Goal: Task Accomplishment & Management: Manage account settings

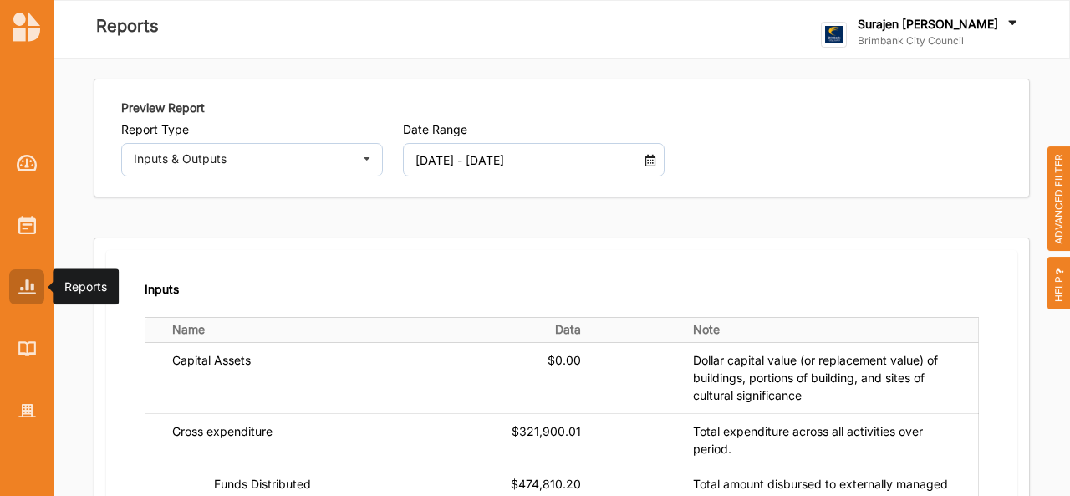
click at [28, 277] on div at bounding box center [26, 286] width 35 height 35
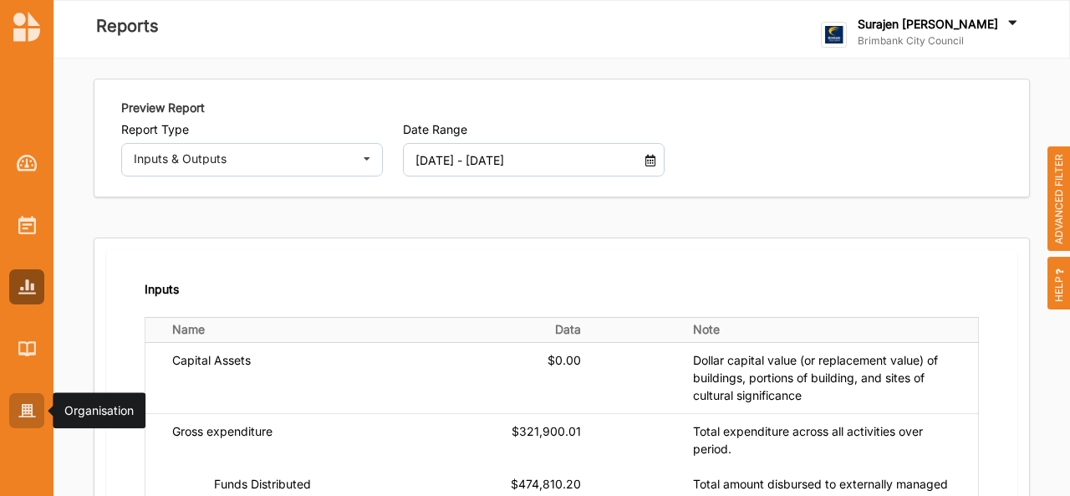
click at [27, 418] on div at bounding box center [26, 410] width 35 height 35
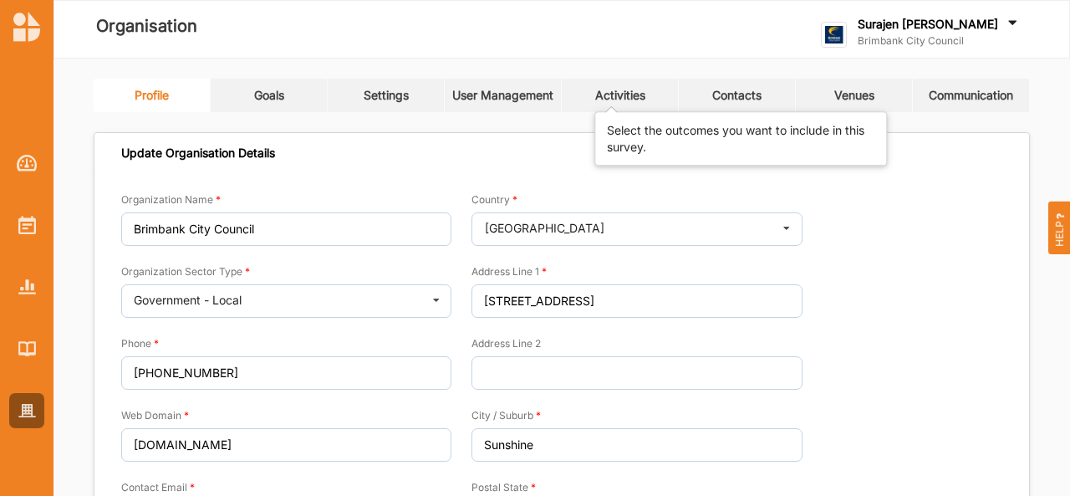
click at [629, 91] on div "Activities" at bounding box center [620, 95] width 50 height 15
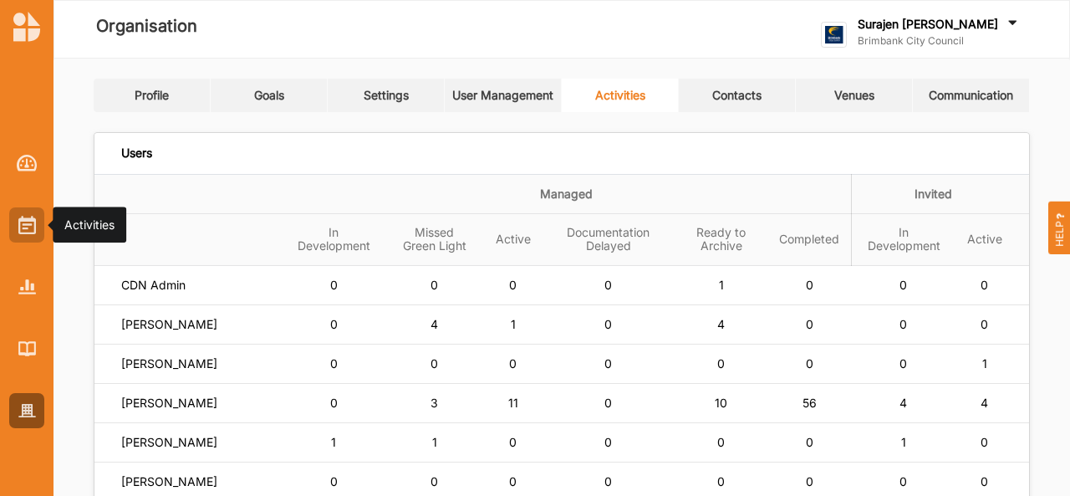
click at [35, 229] on div at bounding box center [26, 224] width 35 height 35
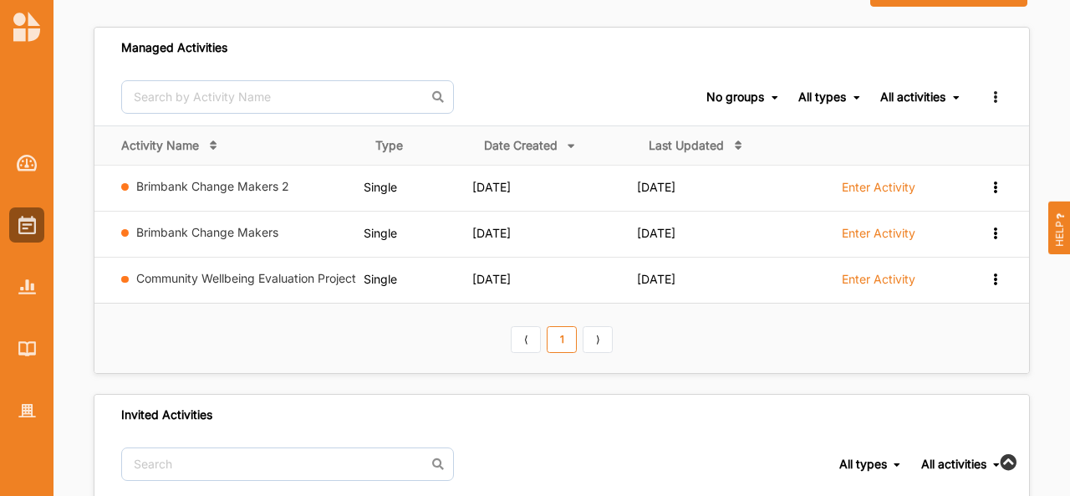
scroll to position [139, 0]
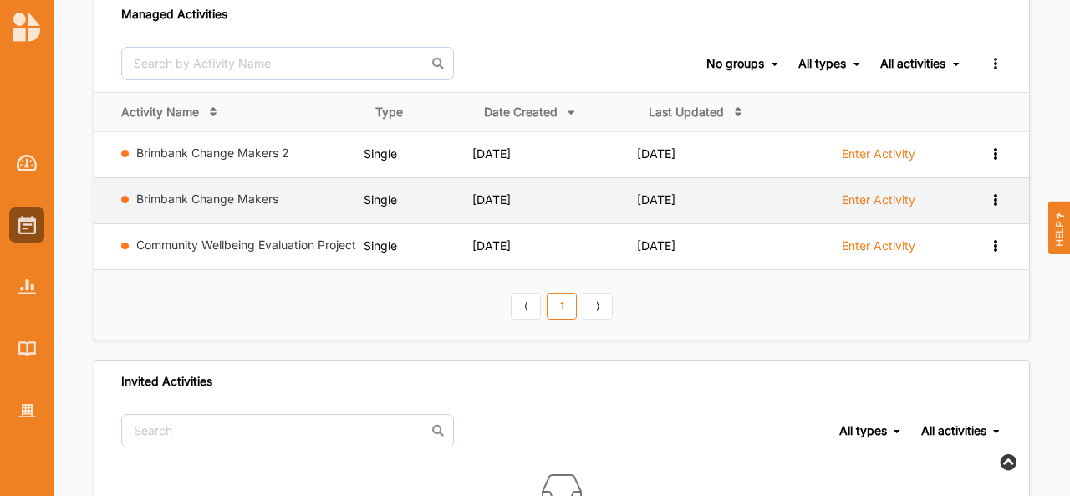
click at [875, 202] on label "Enter Activity" at bounding box center [879, 199] width 74 height 15
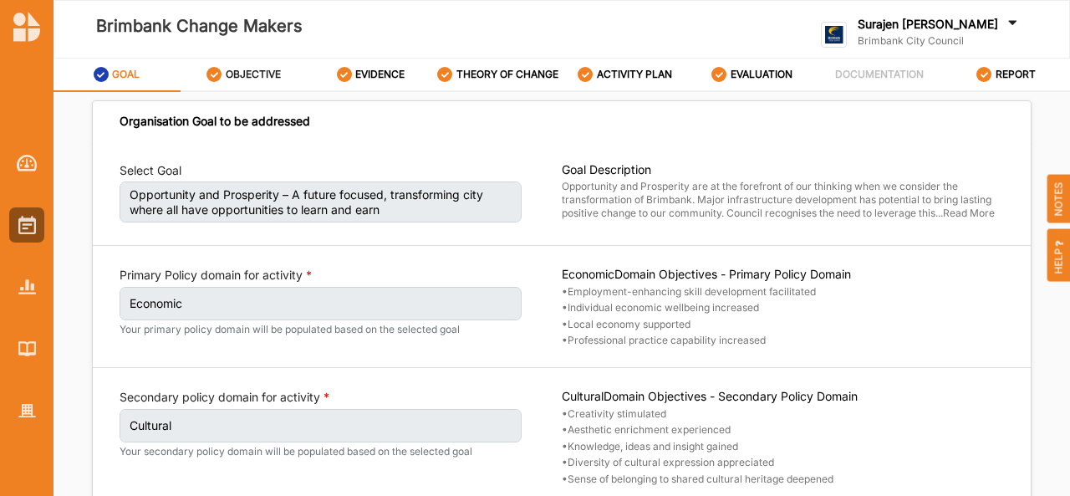
click at [244, 75] on label "OBJECTIVE" at bounding box center [253, 74] width 55 height 13
select select "10"
select select "3"
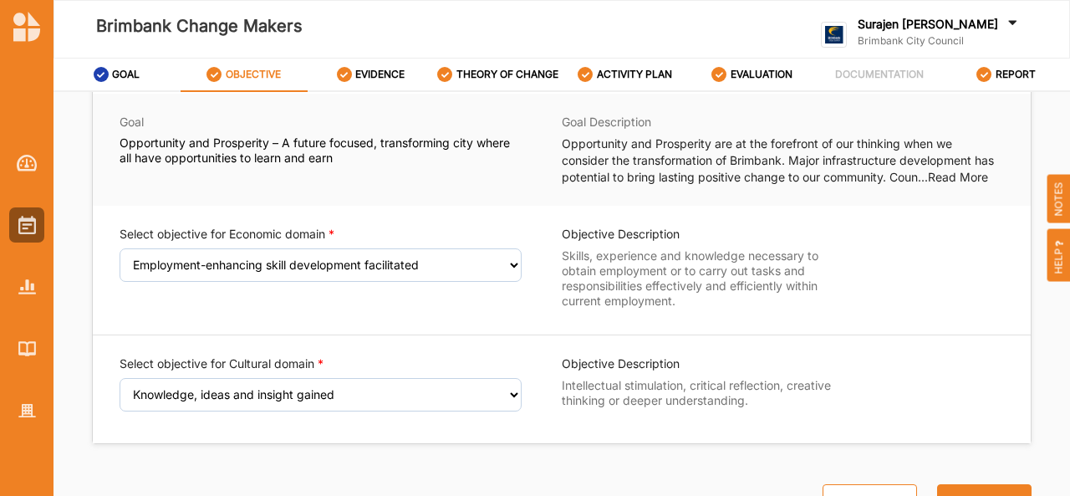
scroll to position [49, 0]
click at [383, 74] on label "EVIDENCE" at bounding box center [379, 74] width 49 height 13
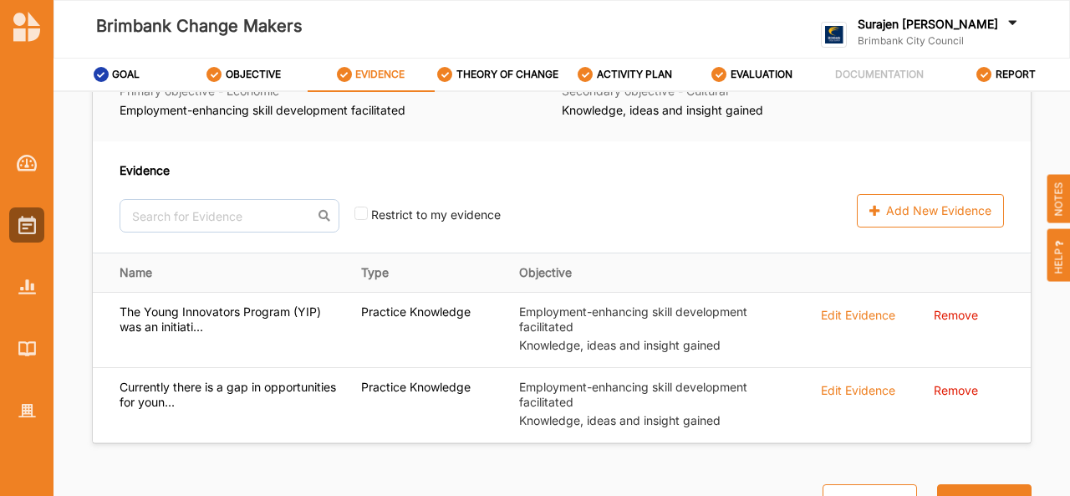
scroll to position [204, 0]
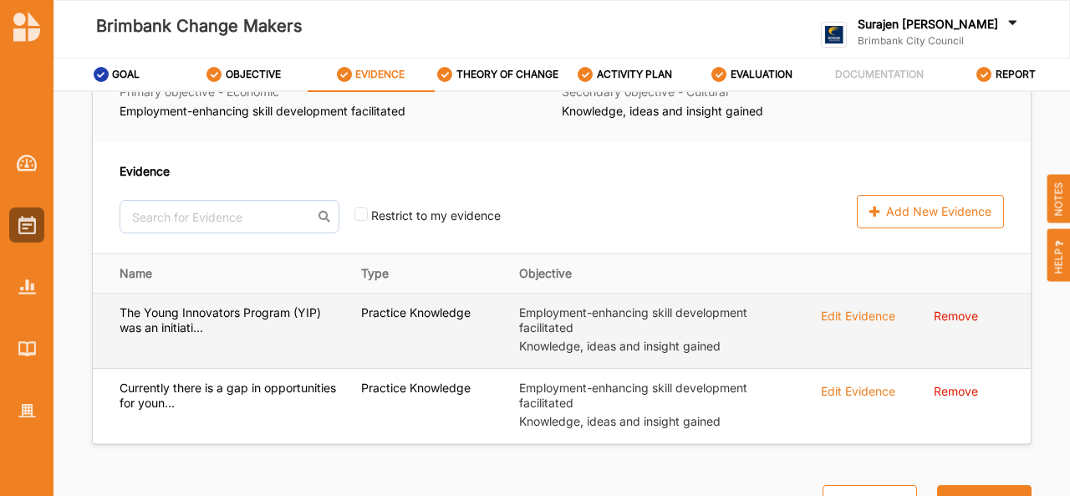
click at [850, 310] on div "Edit Evidence" at bounding box center [858, 314] width 74 height 18
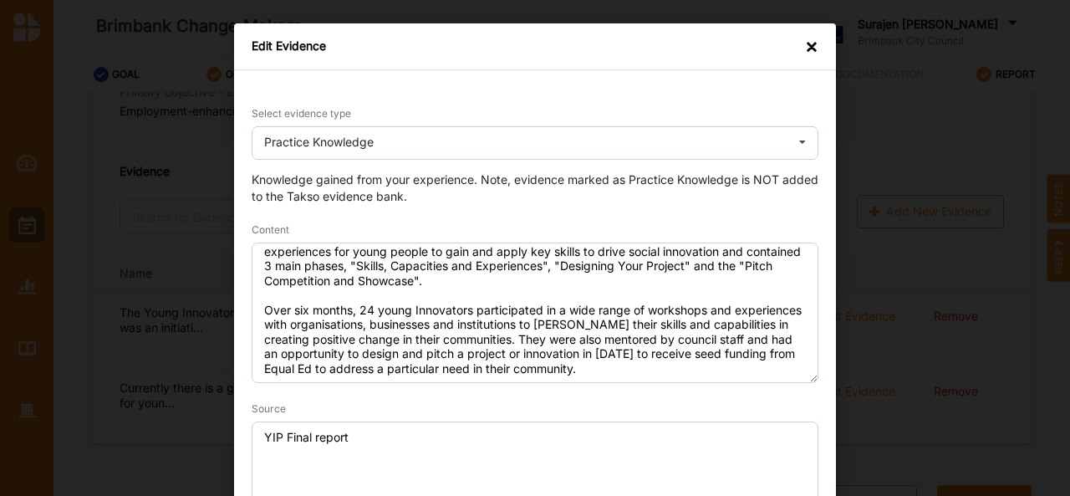
scroll to position [36, 0]
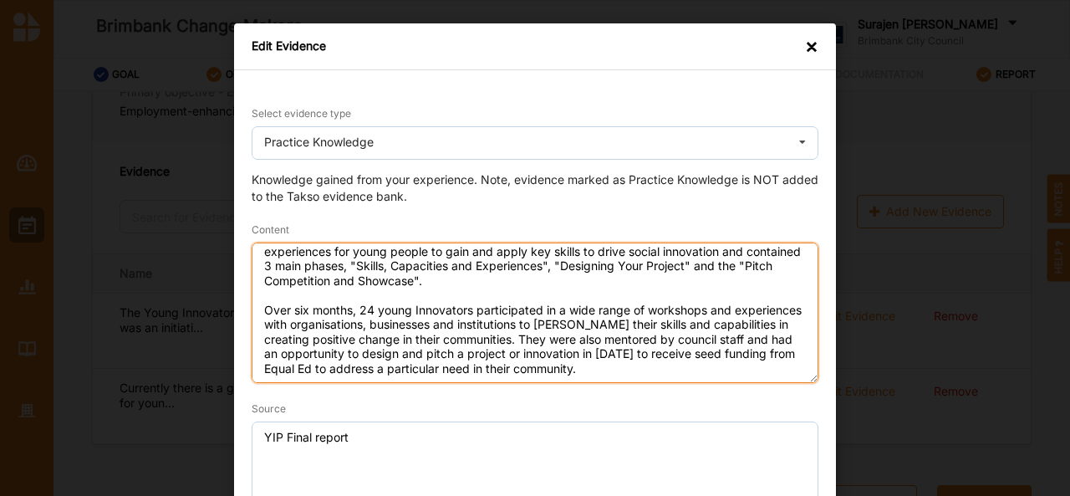
drag, startPoint x: 596, startPoint y: 343, endPoint x: 630, endPoint y: 273, distance: 77.4
click at [630, 273] on textarea "The Young Innovators Program (YIP) was an initiative run by [PERSON_NAME] in co…" at bounding box center [535, 312] width 567 height 140
click at [719, 360] on textarea "The Young Innovators Program (YIP) was an initiative run by [PERSON_NAME] in co…" at bounding box center [535, 312] width 567 height 140
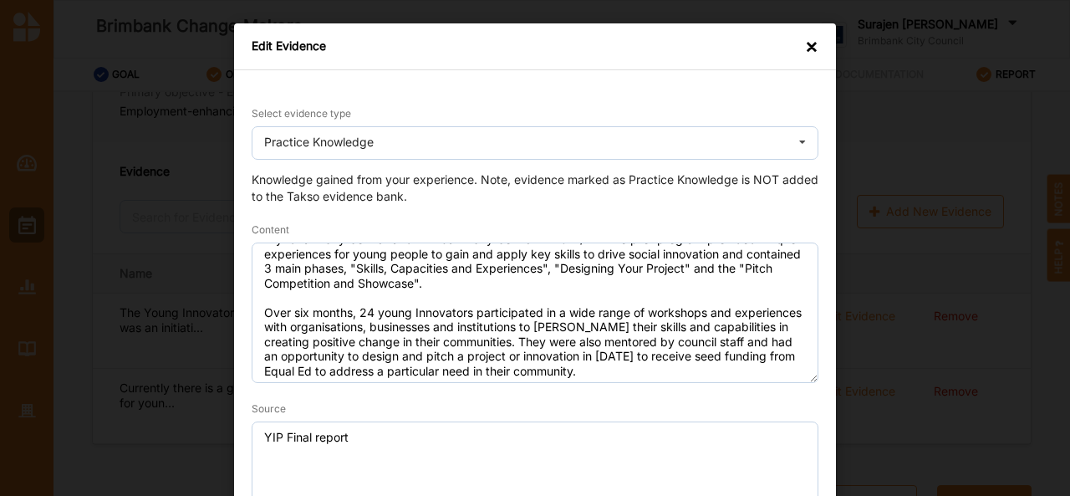
click at [808, 53] on div "×" at bounding box center [811, 46] width 13 height 17
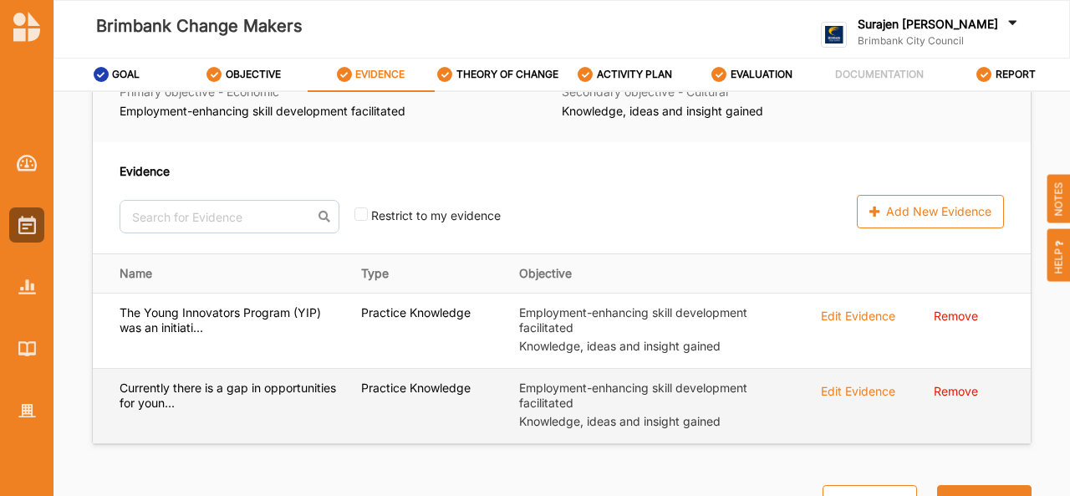
click at [833, 399] on td "Edit Evidence" at bounding box center [866, 406] width 114 height 75
click at [836, 324] on div "Edit Evidence" at bounding box center [858, 314] width 74 height 18
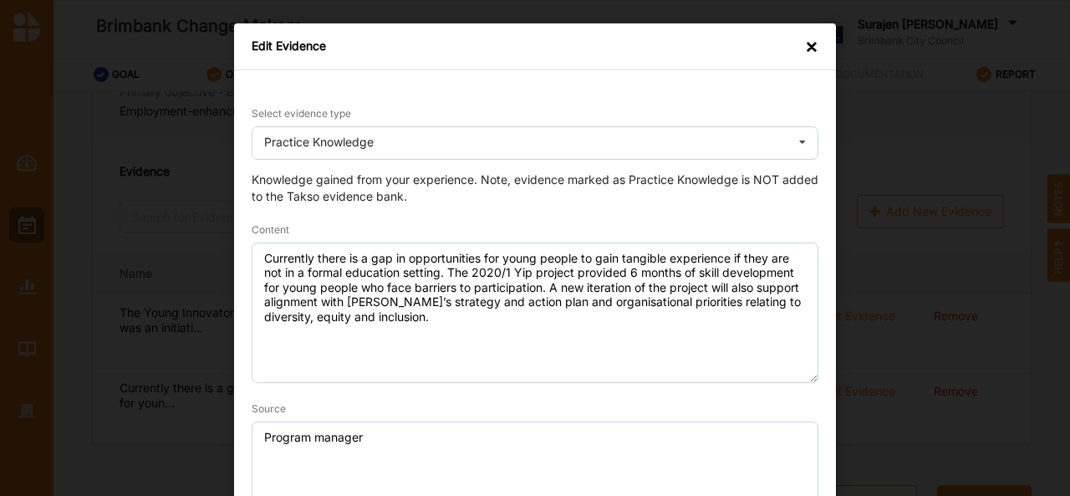
click at [812, 54] on div "×" at bounding box center [811, 46] width 13 height 17
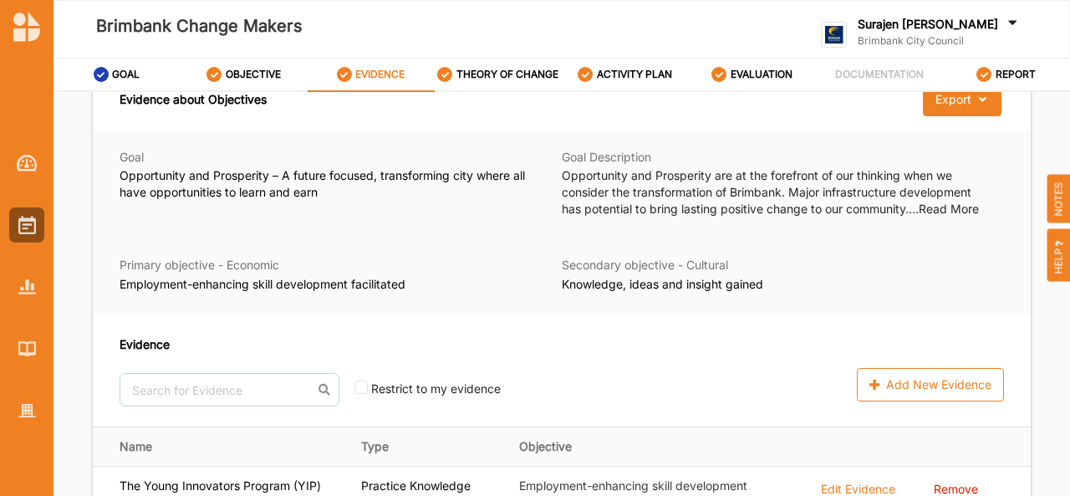
scroll to position [0, 0]
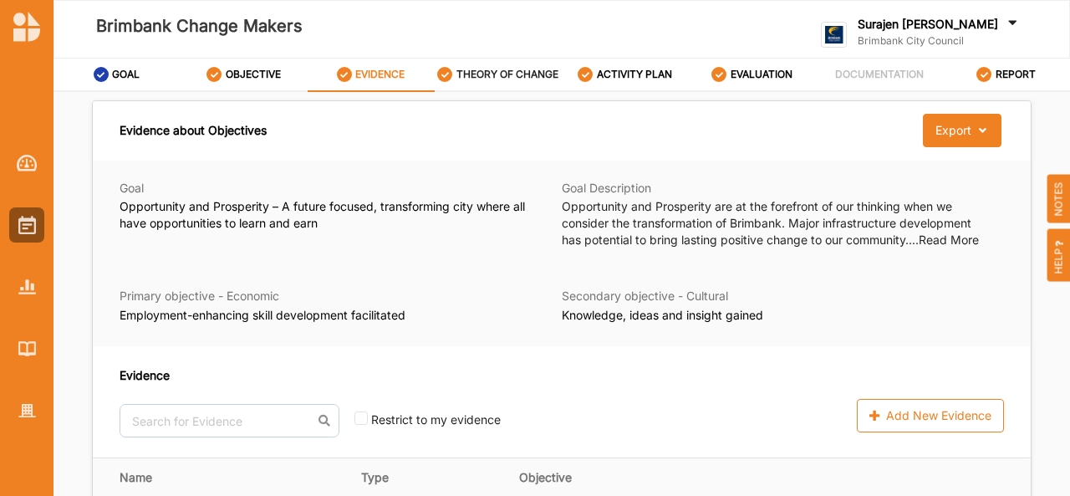
click at [507, 66] on div "THEORY OF CHANGE" at bounding box center [497, 74] width 121 height 30
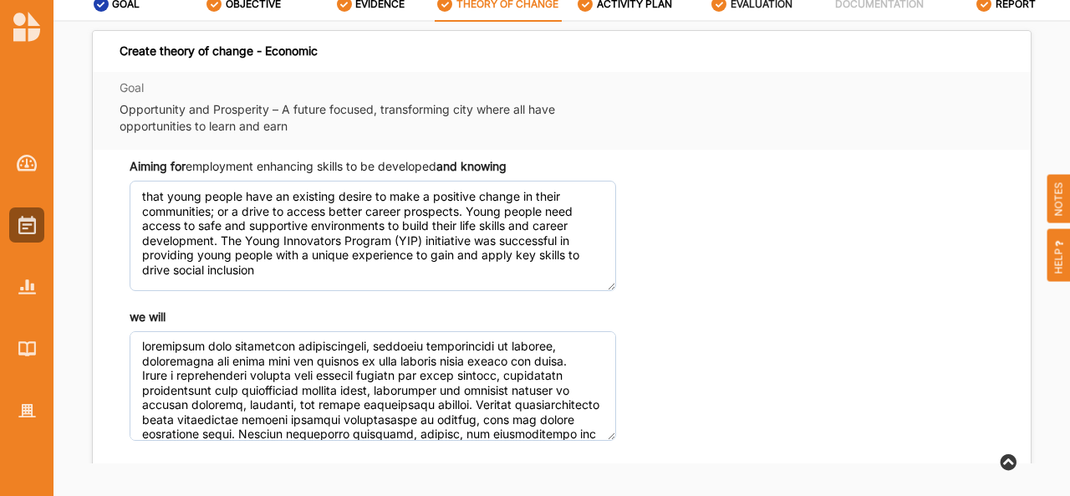
click at [769, 1] on label "EVALUATION" at bounding box center [762, 3] width 62 height 13
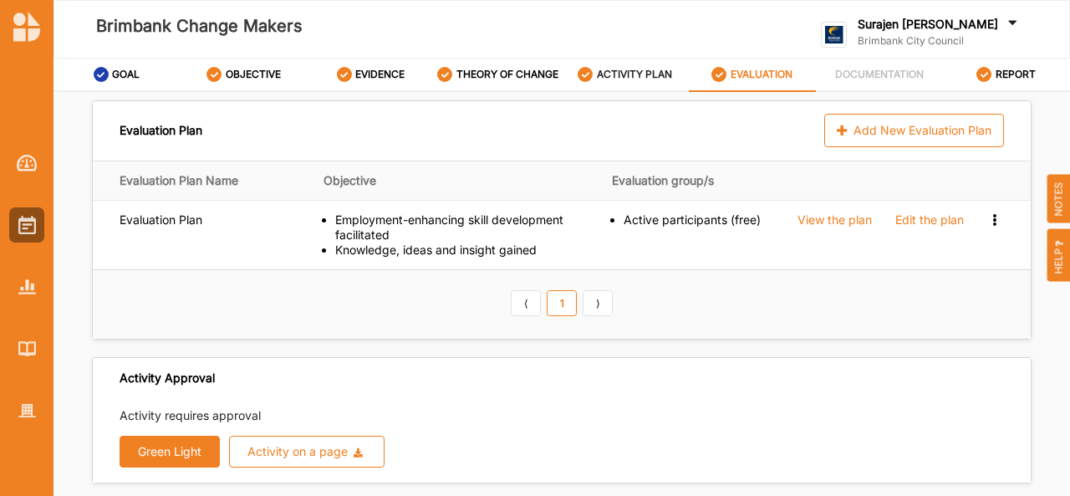
click at [628, 66] on div "ACTIVITY PLAN" at bounding box center [625, 74] width 94 height 30
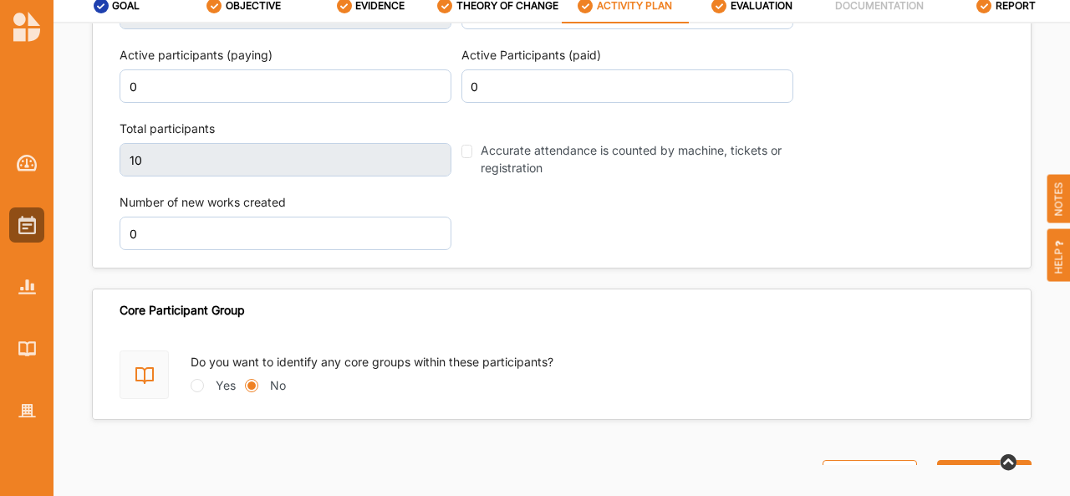
scroll to position [2267, 0]
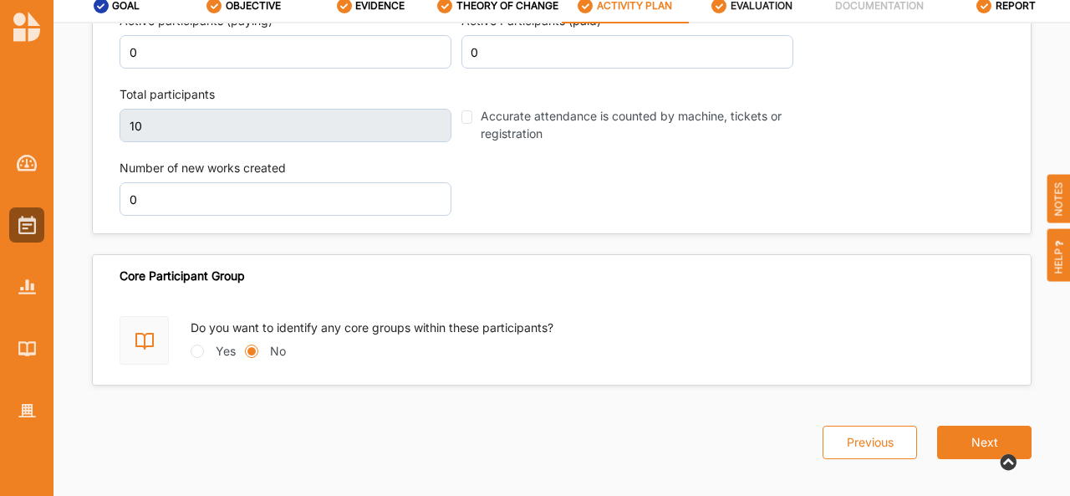
click at [758, 9] on label "EVALUATION" at bounding box center [762, 5] width 62 height 13
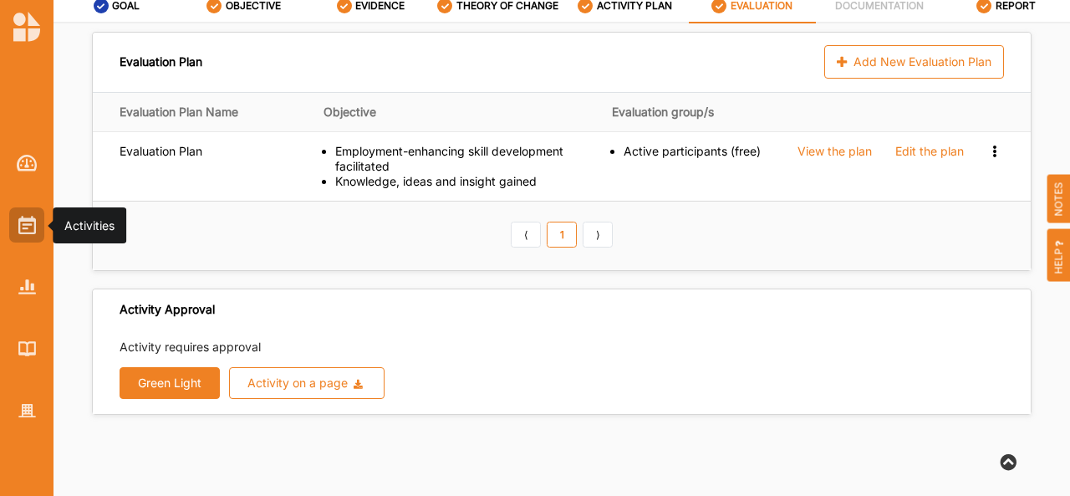
click at [32, 232] on img at bounding box center [27, 225] width 18 height 18
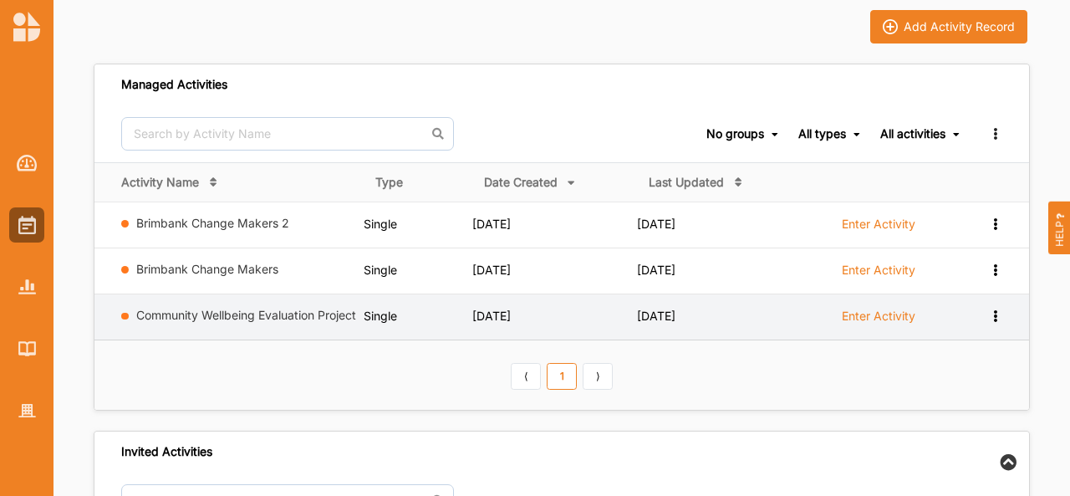
click at [887, 298] on td "Enter Activity" at bounding box center [883, 317] width 160 height 46
click at [888, 312] on label "Enter Activity" at bounding box center [879, 316] width 74 height 15
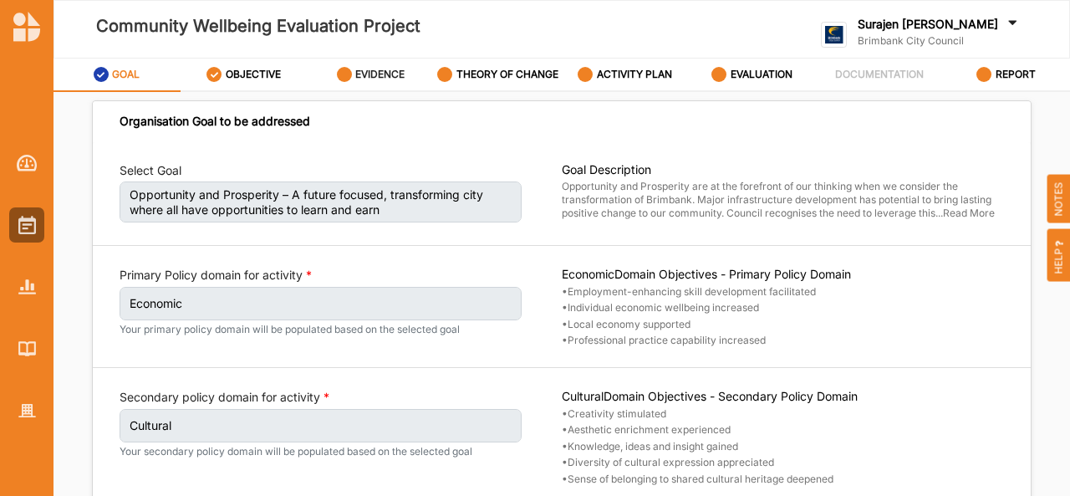
click at [379, 59] on div "EVIDENCE" at bounding box center [371, 74] width 69 height 30
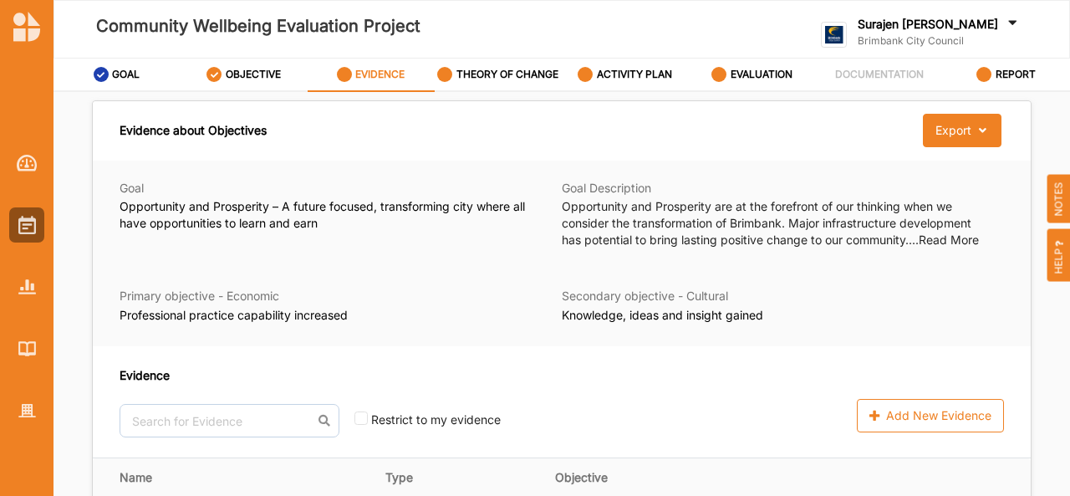
scroll to position [189, 0]
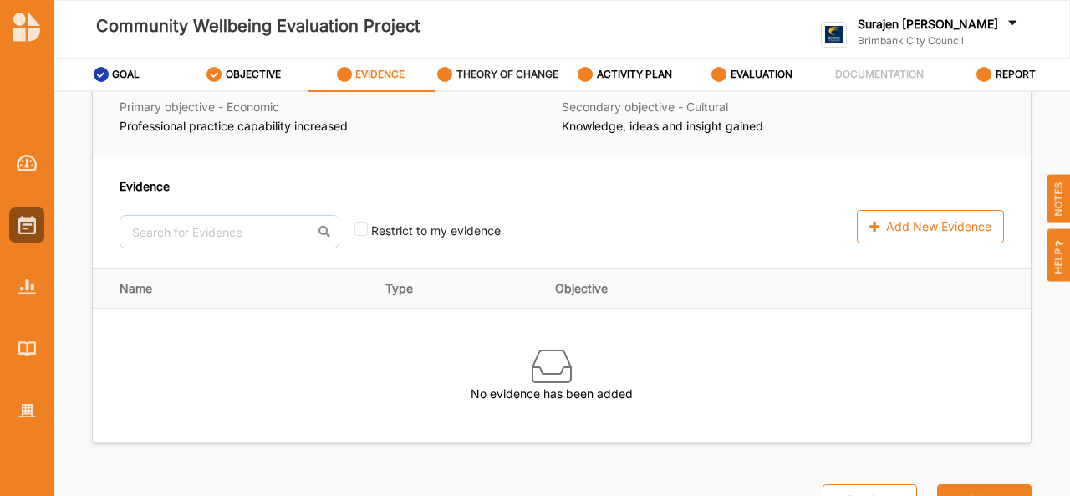
click at [528, 67] on div "THEORY OF CHANGE" at bounding box center [497, 74] width 121 height 30
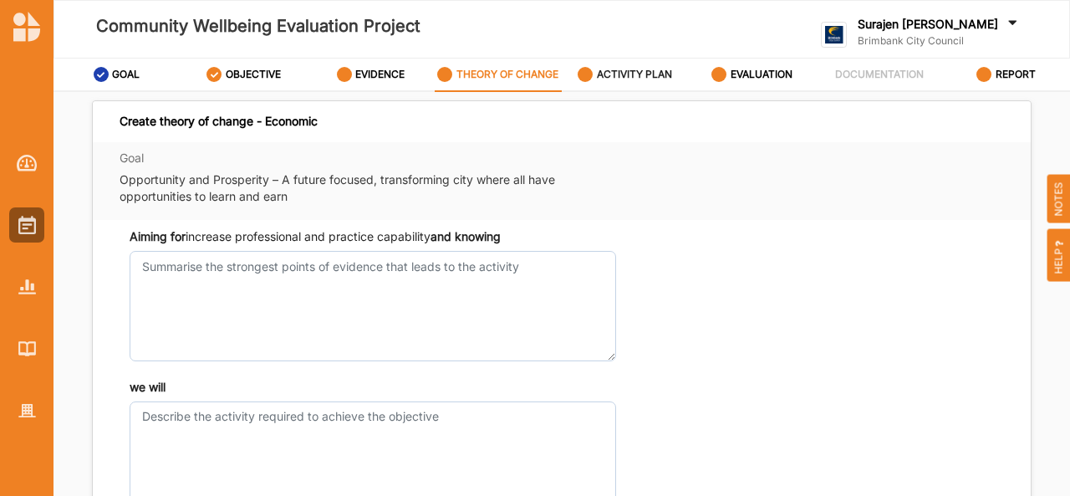
click at [645, 79] on label "ACTIVITY PLAN" at bounding box center [634, 74] width 75 height 13
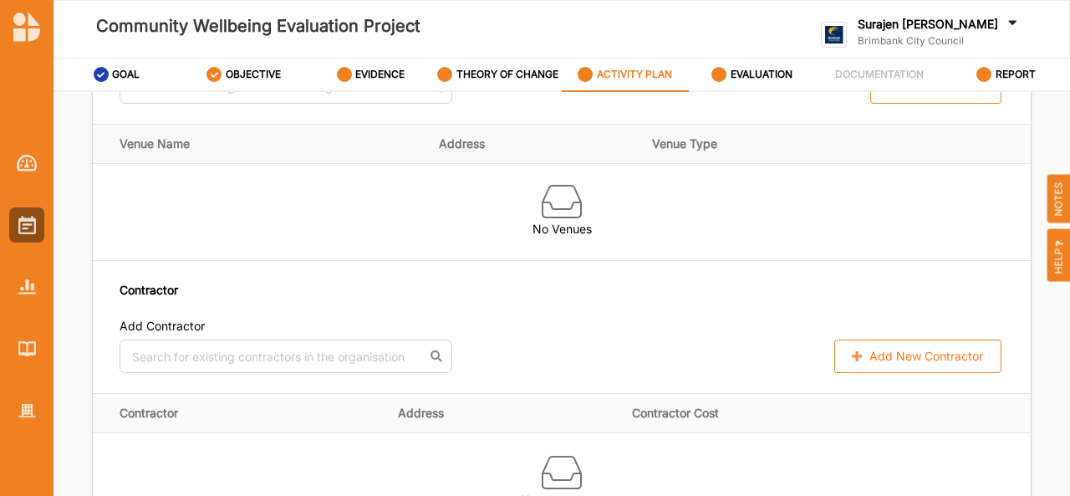
scroll to position [1781, 0]
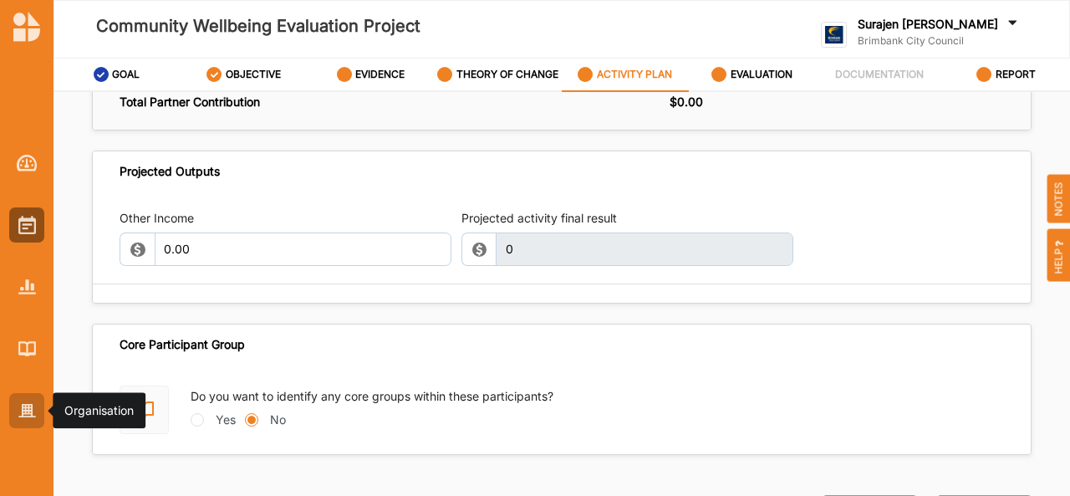
click at [40, 406] on div at bounding box center [26, 410] width 35 height 35
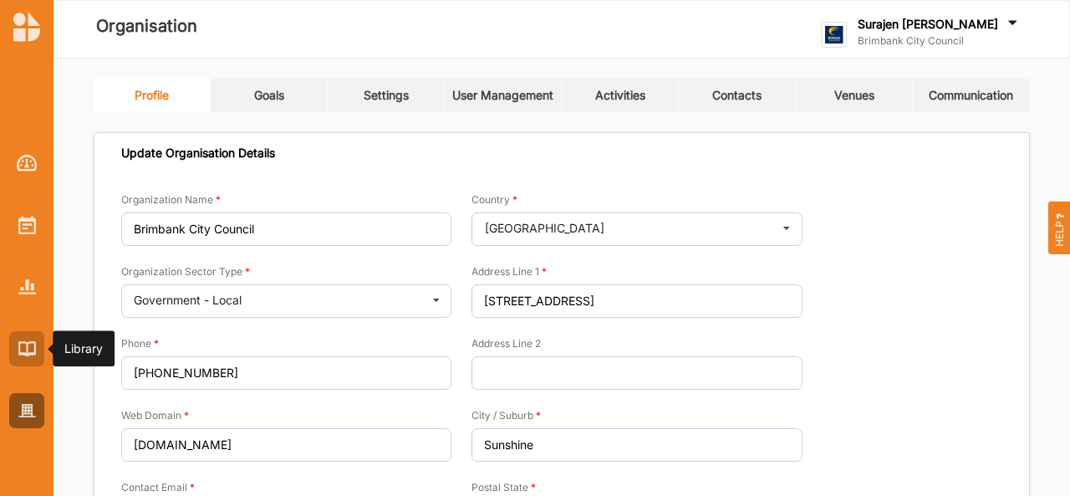
click at [29, 349] on img at bounding box center [27, 348] width 18 height 14
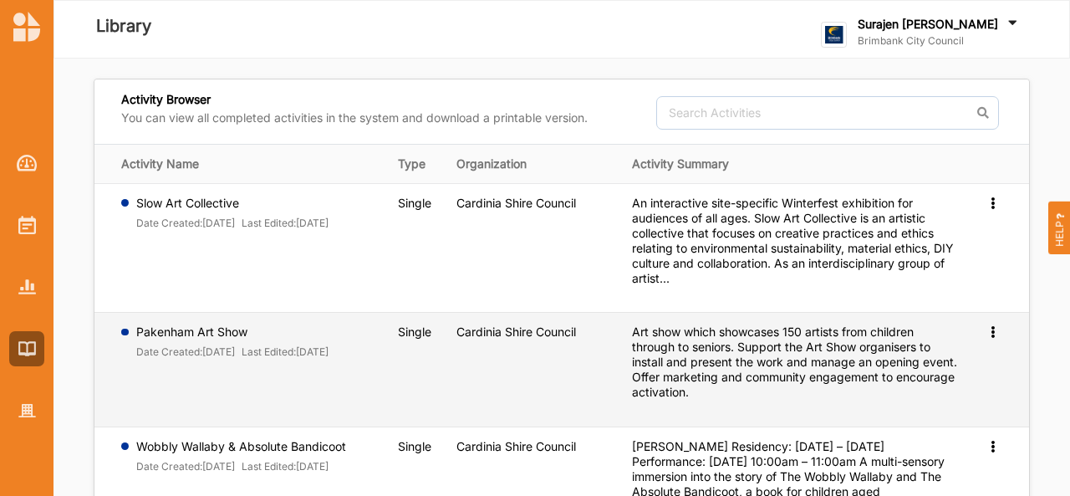
click at [993, 207] on icon at bounding box center [993, 202] width 14 height 12
click at [972, 360] on span "Preview" at bounding box center [965, 358] width 43 height 14
click at [995, 207] on icon at bounding box center [993, 202] width 14 height 12
click at [960, 370] on link "Preview" at bounding box center [966, 359] width 72 height 32
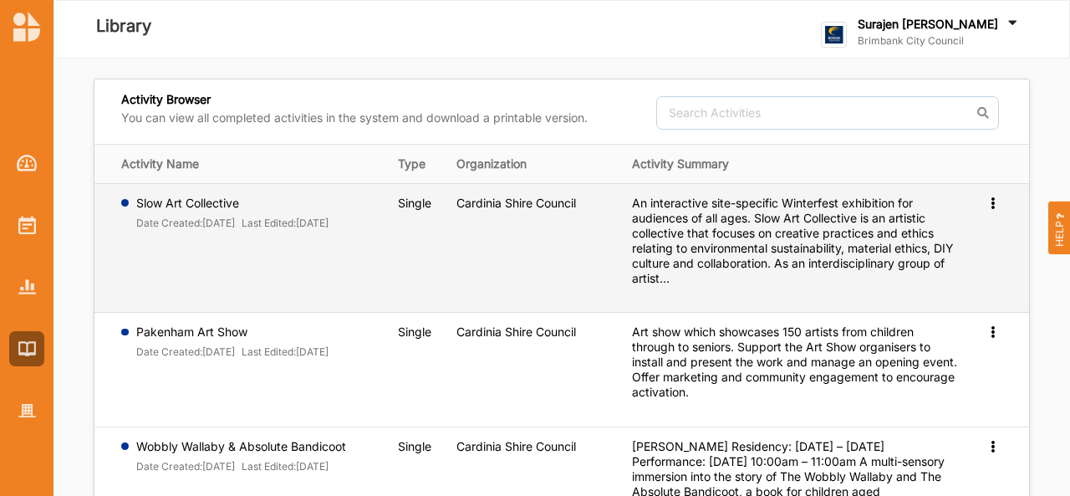
click at [990, 199] on icon at bounding box center [993, 202] width 14 height 12
click at [977, 235] on link "Preview" at bounding box center [966, 230] width 72 height 32
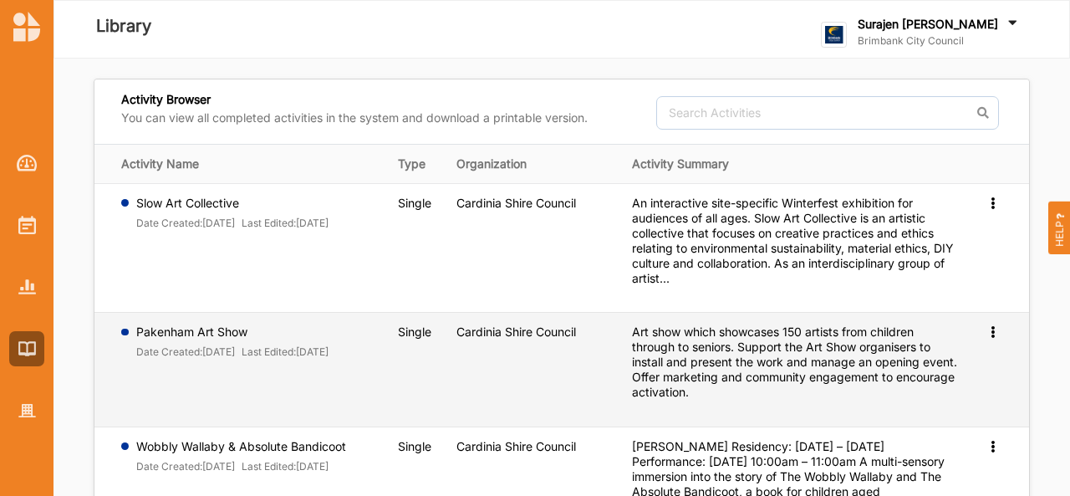
click at [704, 286] on div "Art show which showcases 150 artists from children through to seniors. Support …" at bounding box center [795, 241] width 327 height 90
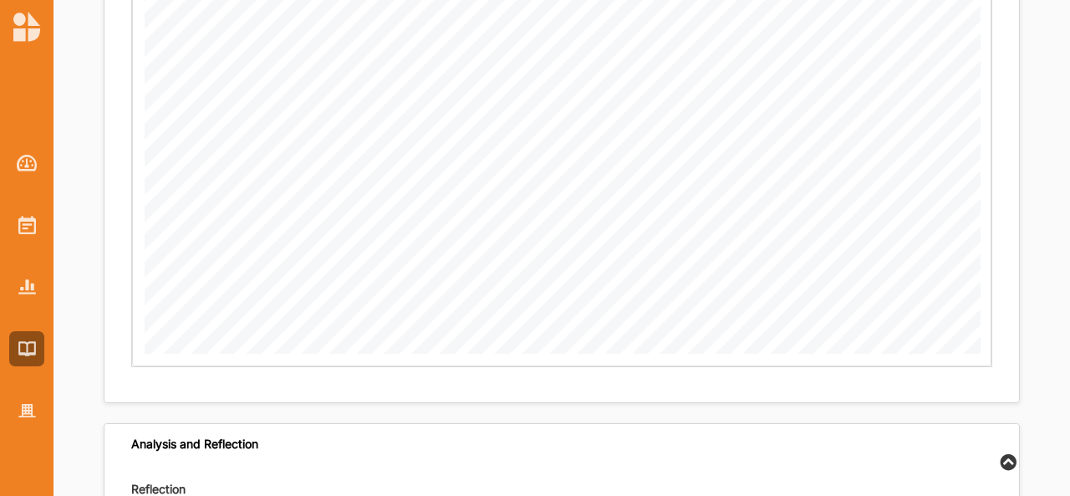
scroll to position [3027, 0]
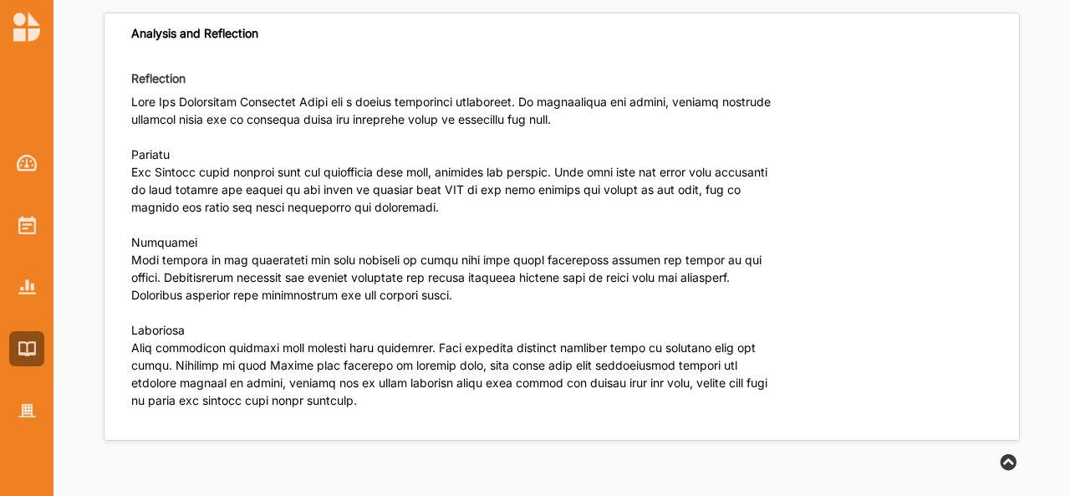
scroll to position [3370, 0]
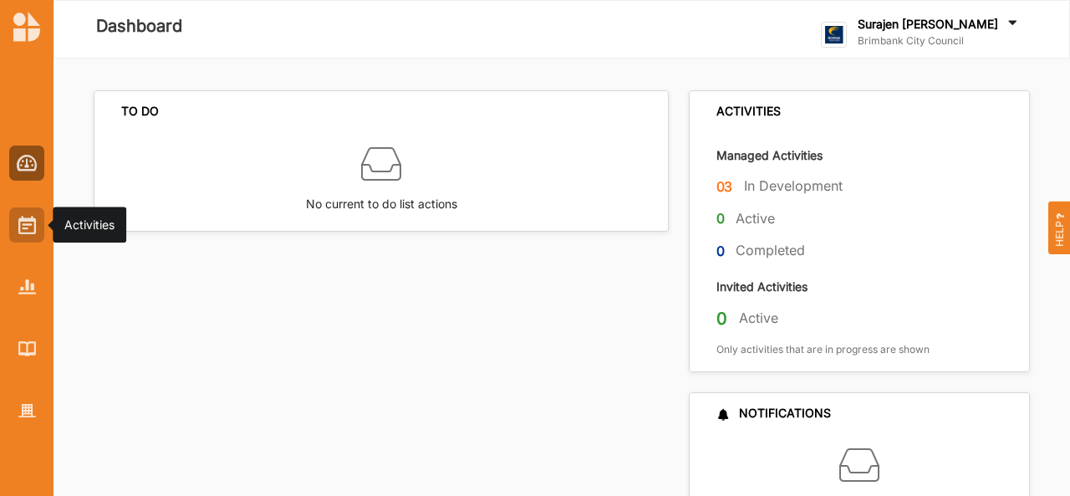
click at [27, 237] on div at bounding box center [26, 224] width 35 height 35
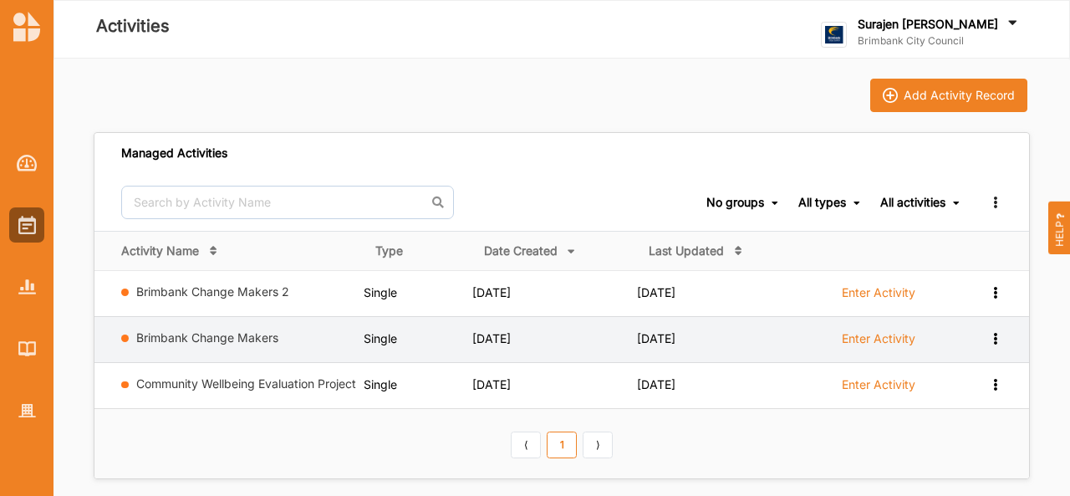
click at [911, 347] on link "Enter Activity" at bounding box center [879, 342] width 74 height 25
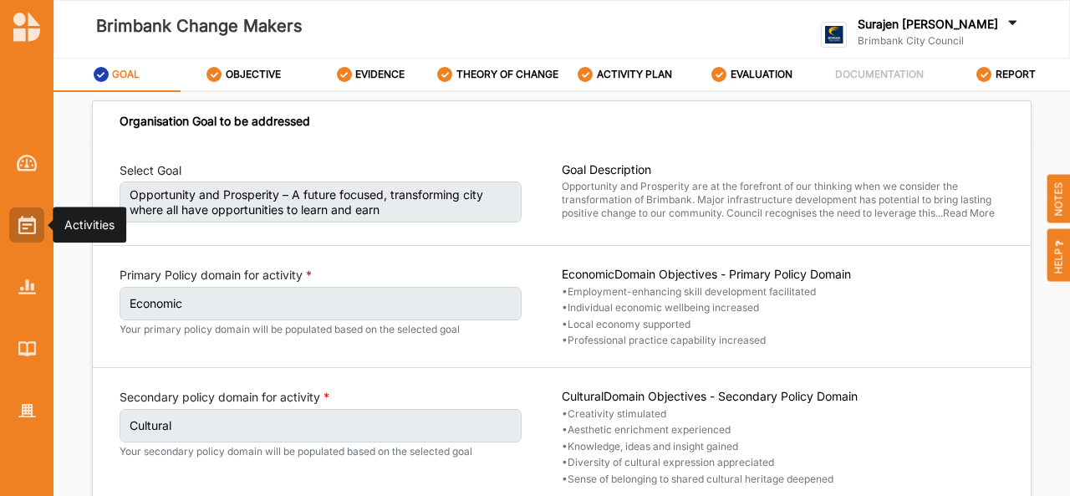
click at [22, 213] on div at bounding box center [26, 224] width 35 height 35
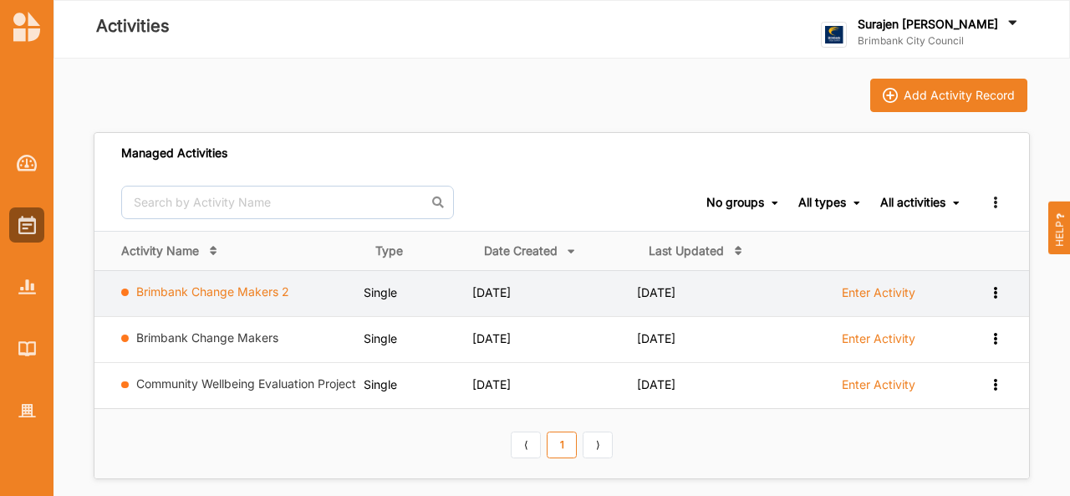
click at [284, 290] on link "Brimbank Change Makers 2" at bounding box center [212, 291] width 153 height 14
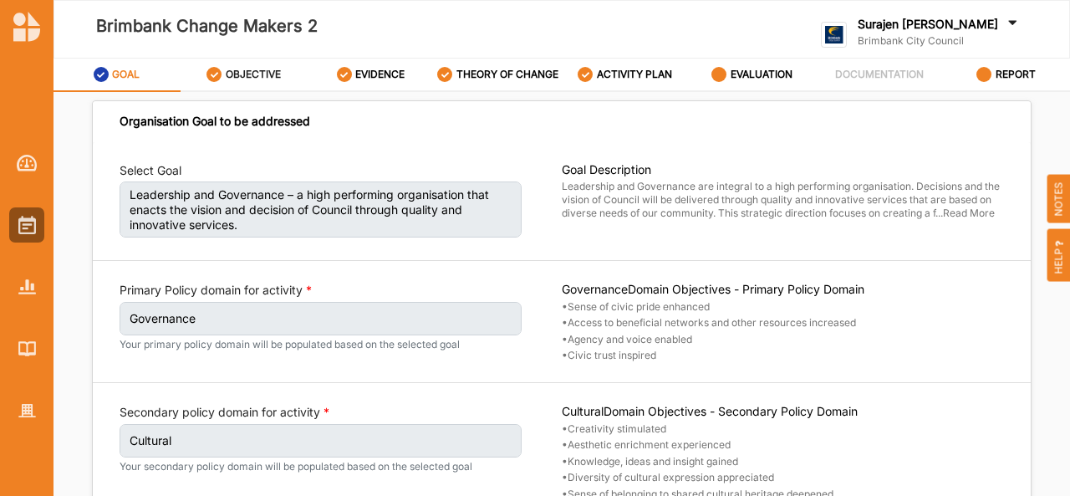
click at [245, 69] on label "OBJECTIVE" at bounding box center [253, 74] width 55 height 13
select select "17"
select select "3"
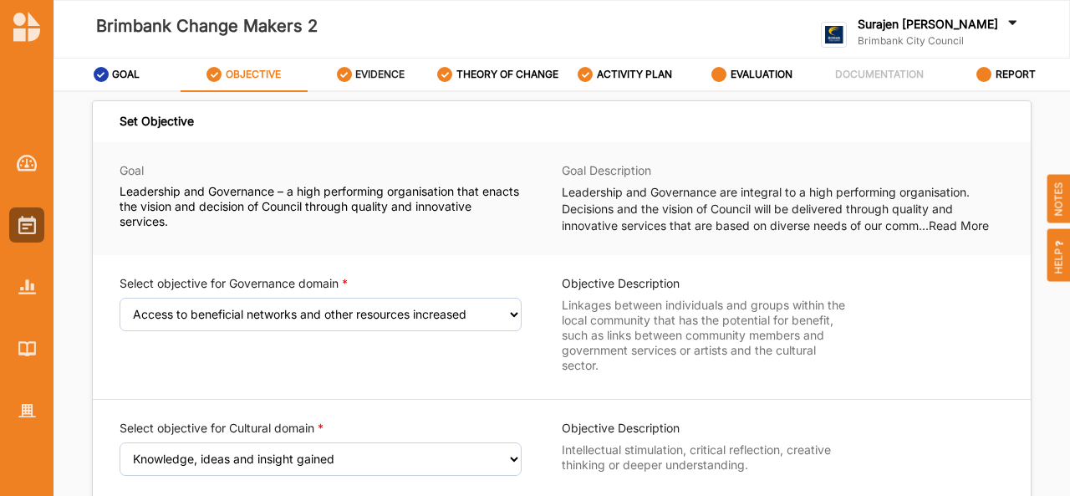
click at [374, 79] on label "EVIDENCE" at bounding box center [379, 74] width 49 height 13
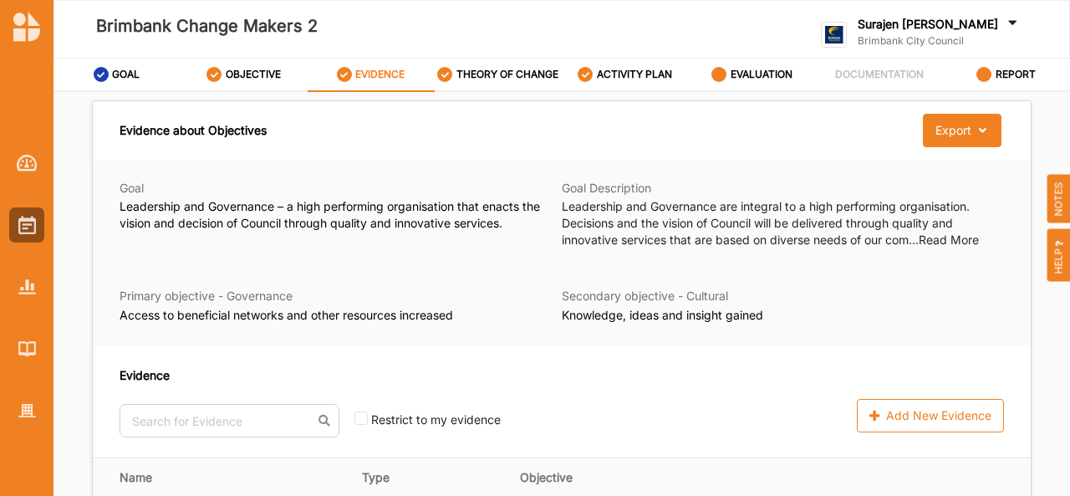
scroll to position [395, 0]
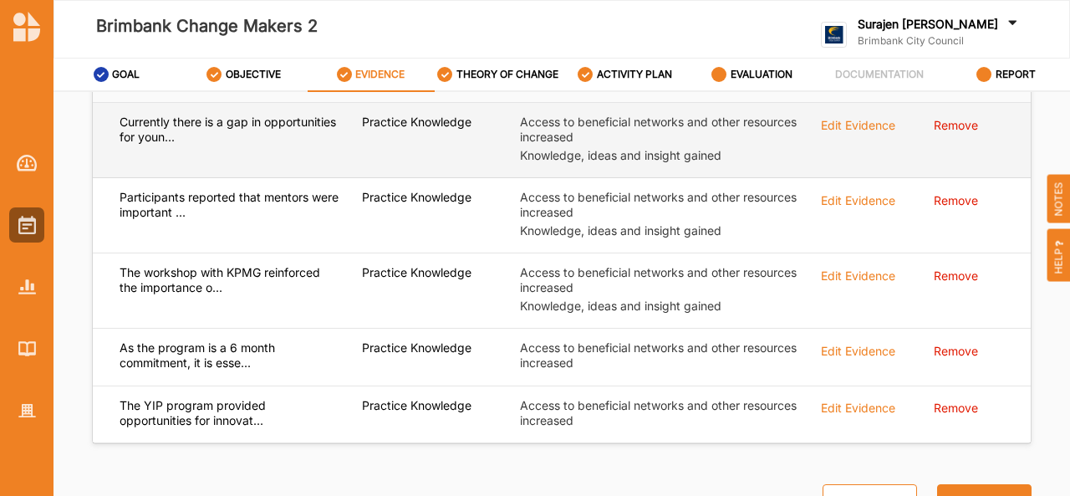
click at [844, 127] on div "Edit Evidence" at bounding box center [858, 124] width 74 height 18
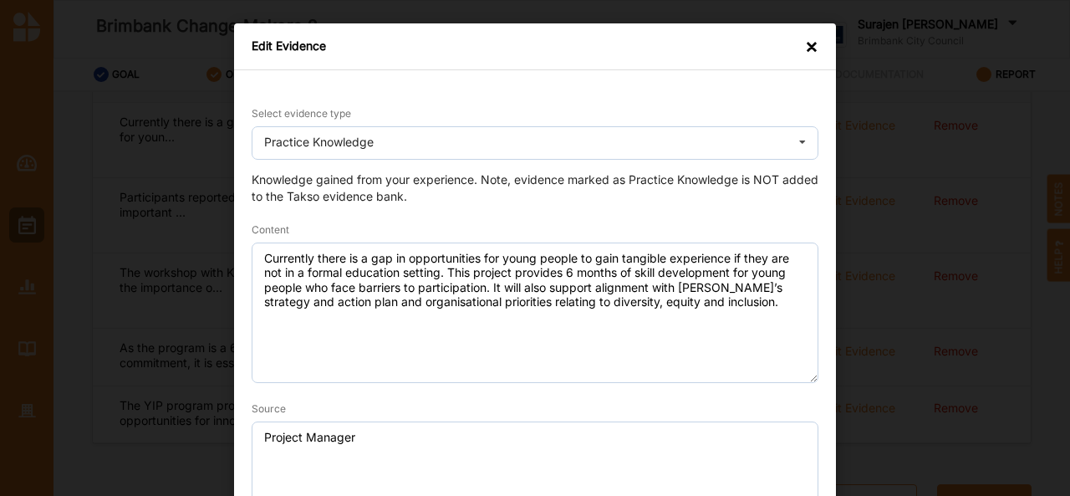
click at [809, 44] on div "×" at bounding box center [811, 46] width 13 height 17
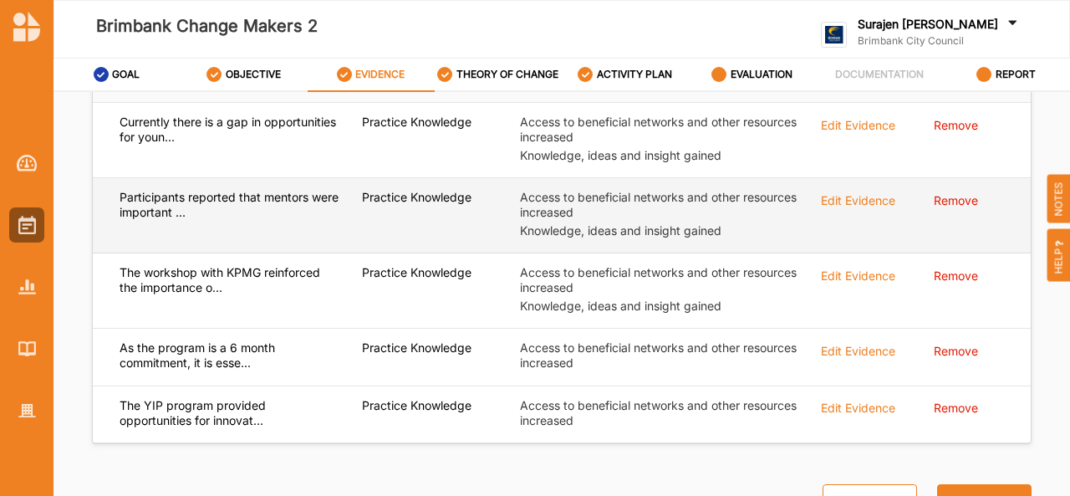
click at [848, 133] on div "Edit Evidence" at bounding box center [858, 124] width 74 height 18
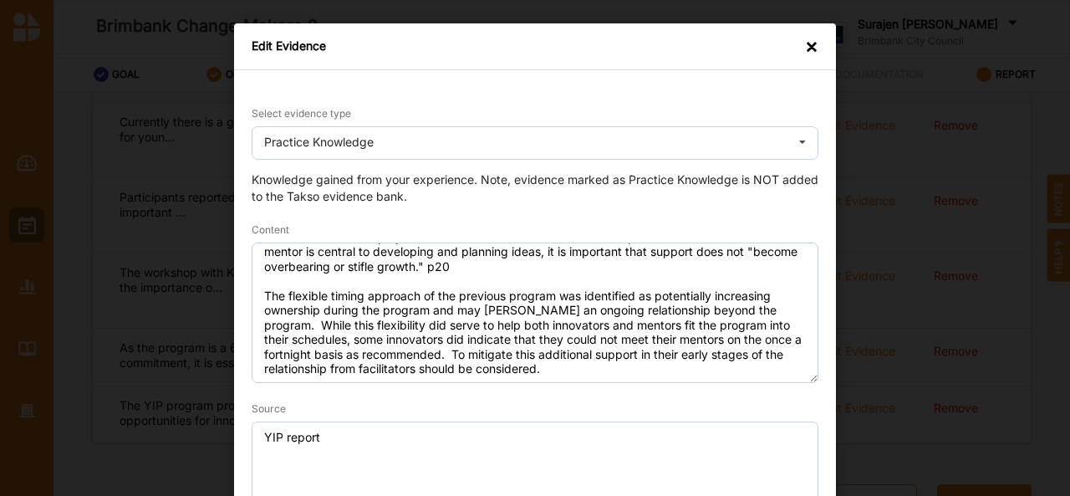
scroll to position [49, 0]
click at [810, 49] on div "×" at bounding box center [811, 46] width 13 height 17
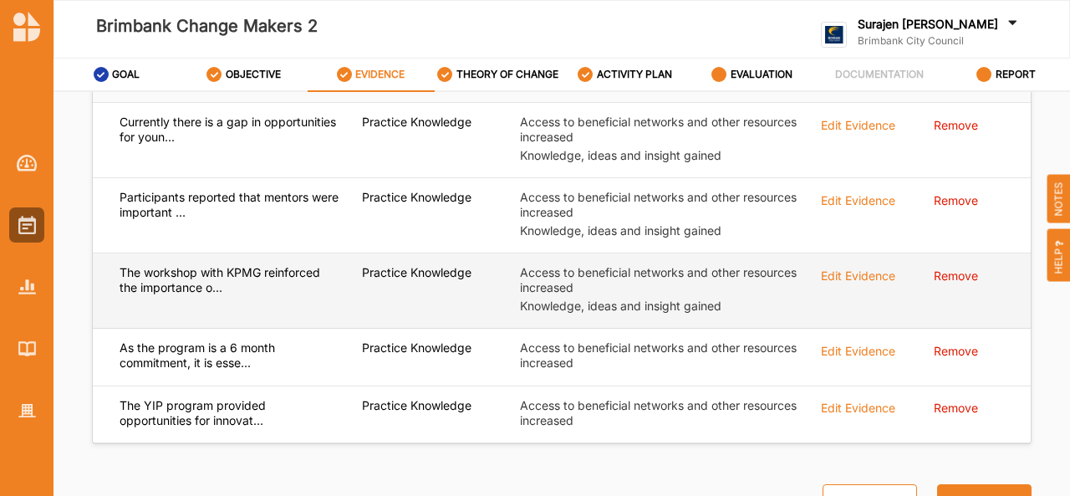
click at [850, 133] on div "Edit Evidence" at bounding box center [858, 124] width 74 height 18
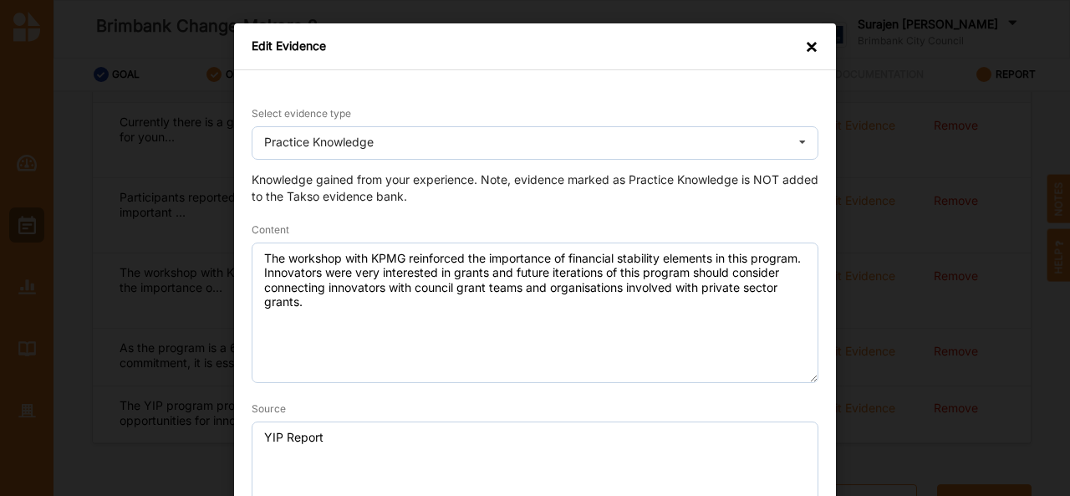
click at [812, 38] on div "×" at bounding box center [811, 46] width 13 height 17
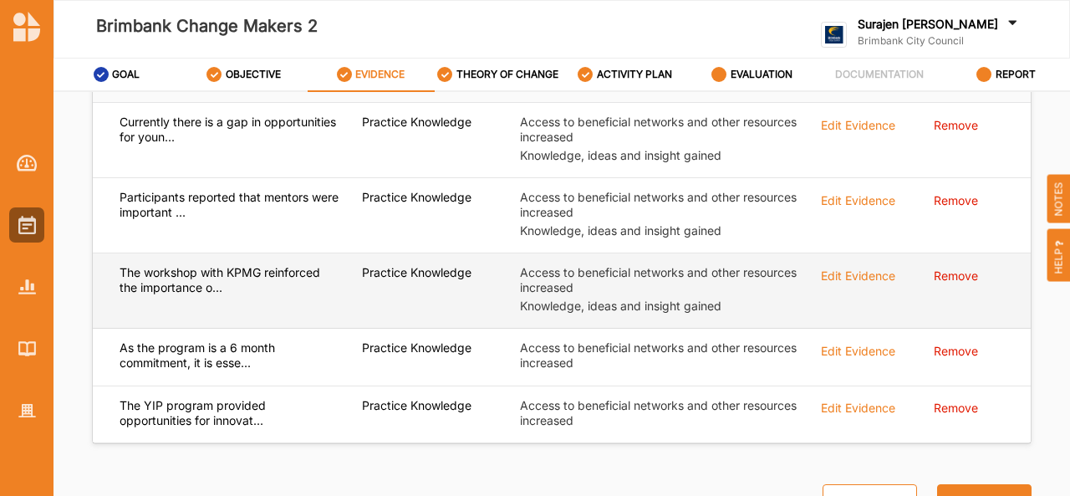
click at [849, 133] on div "Edit Evidence" at bounding box center [858, 124] width 74 height 18
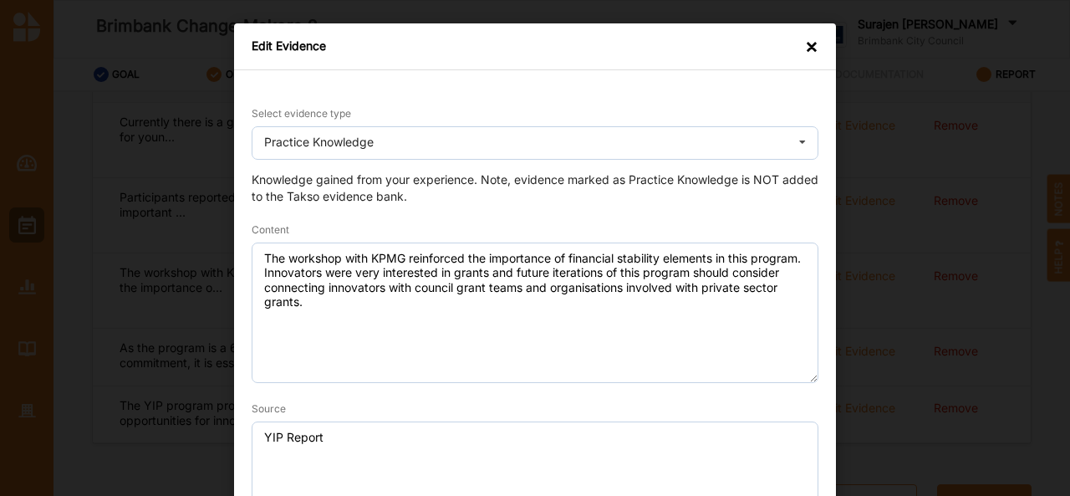
click at [805, 45] on div "×" at bounding box center [811, 46] width 13 height 17
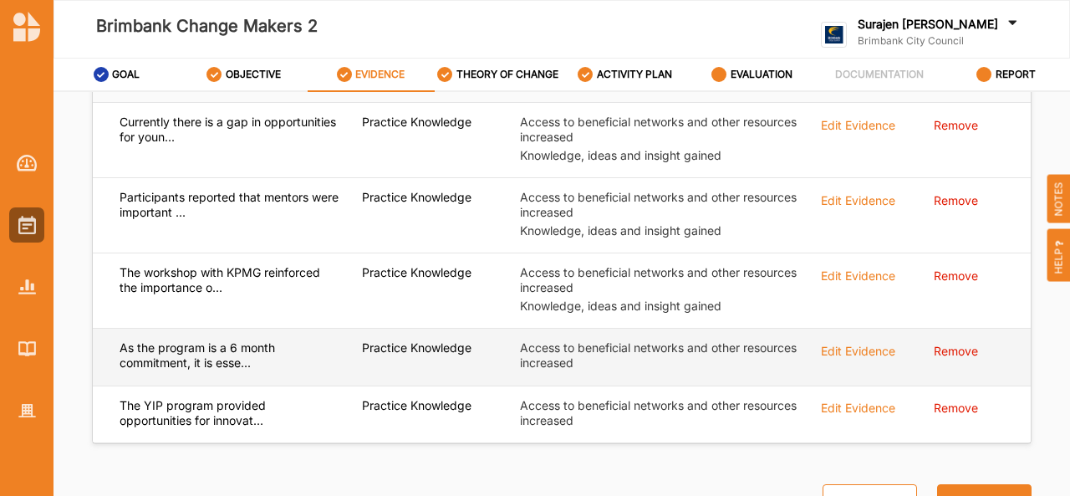
click at [856, 133] on div "Edit Evidence" at bounding box center [858, 124] width 74 height 18
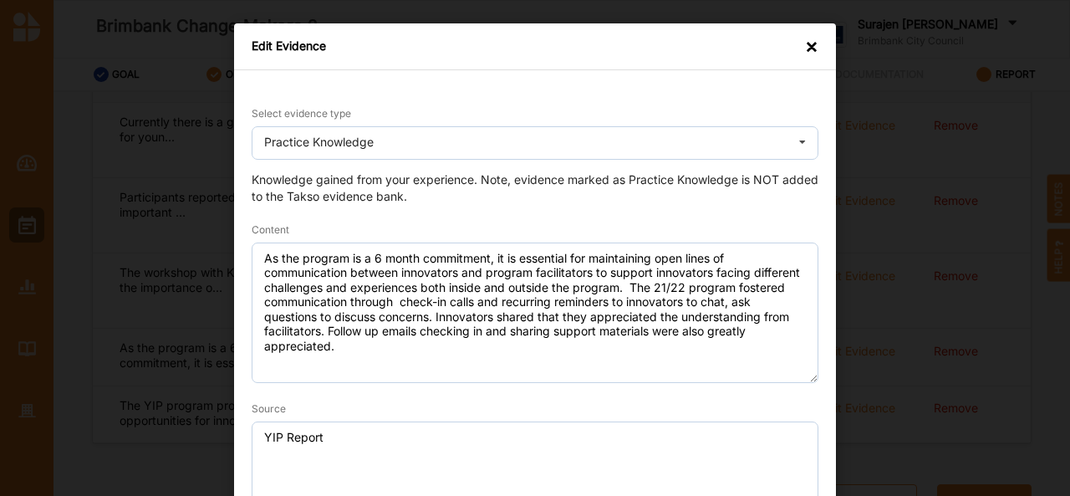
click at [805, 55] on div "×" at bounding box center [811, 46] width 13 height 17
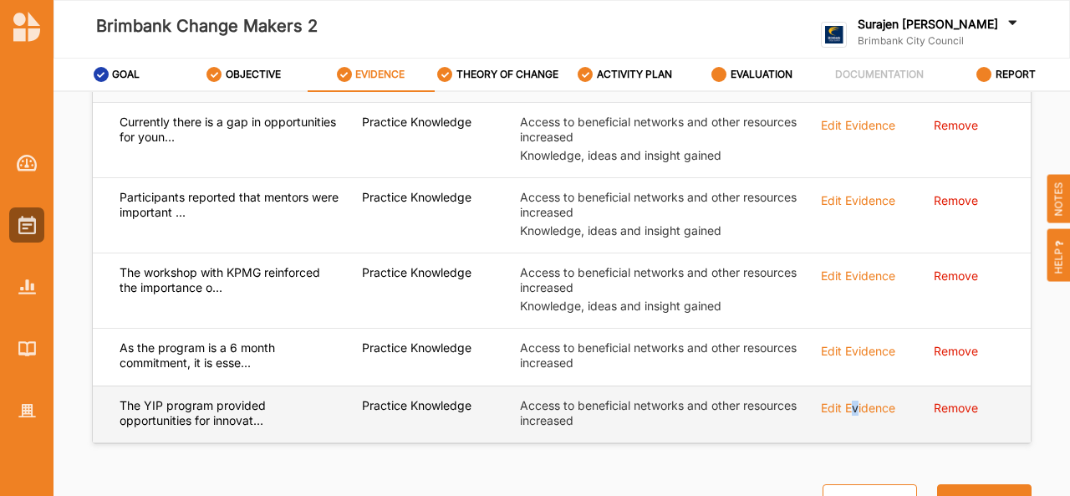
drag, startPoint x: 844, startPoint y: 390, endPoint x: 850, endPoint y: 411, distance: 22.3
click at [850, 411] on td "Edit Evidence" at bounding box center [866, 414] width 114 height 58
click at [850, 133] on div "Edit Evidence" at bounding box center [858, 124] width 74 height 18
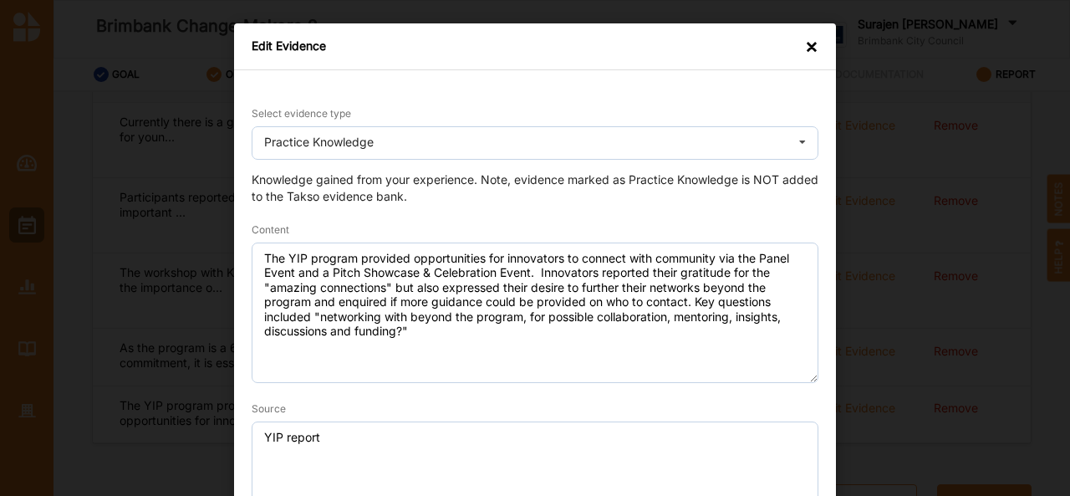
click at [805, 41] on div "×" at bounding box center [811, 46] width 13 height 17
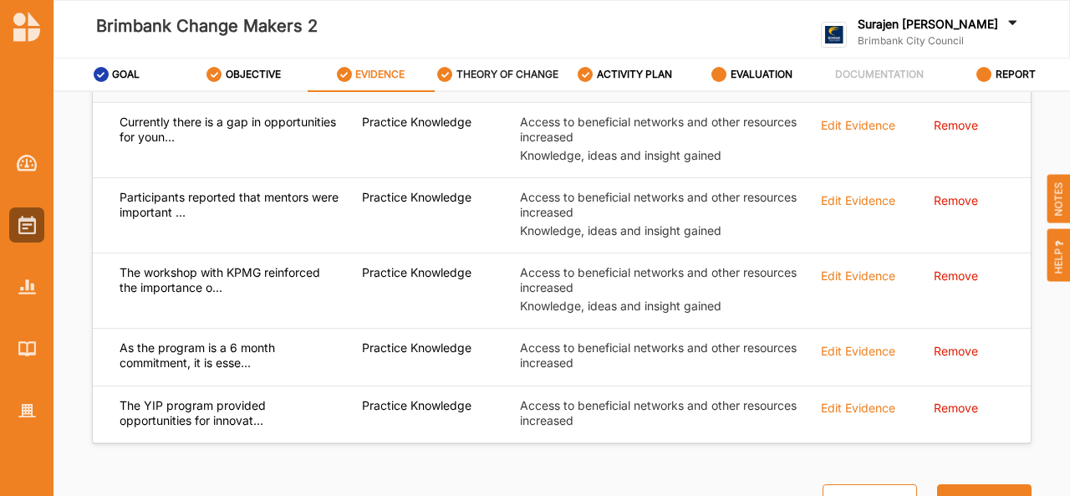
click at [457, 82] on div "THEORY OF CHANGE" at bounding box center [497, 74] width 121 height 30
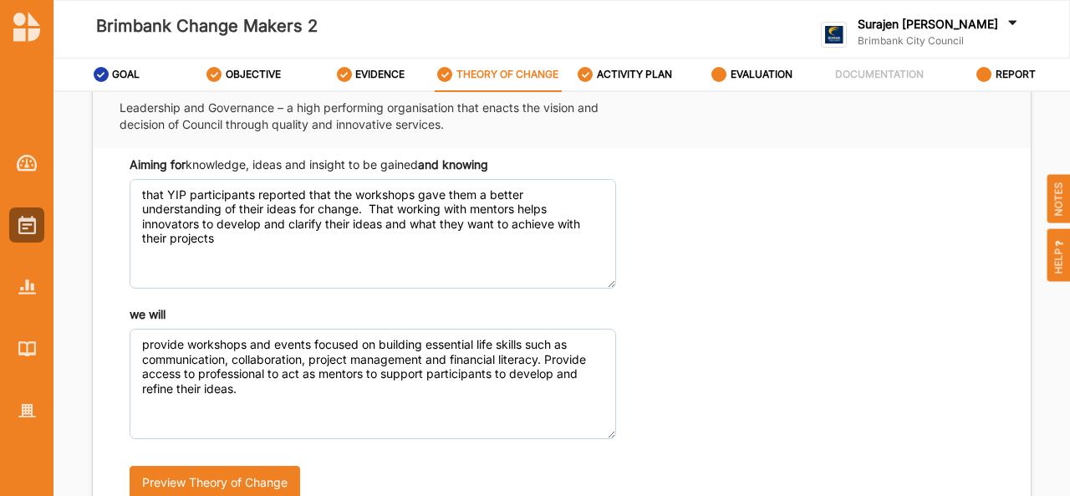
scroll to position [588, 0]
click at [651, 73] on label "ACTIVITY PLAN" at bounding box center [634, 74] width 75 height 13
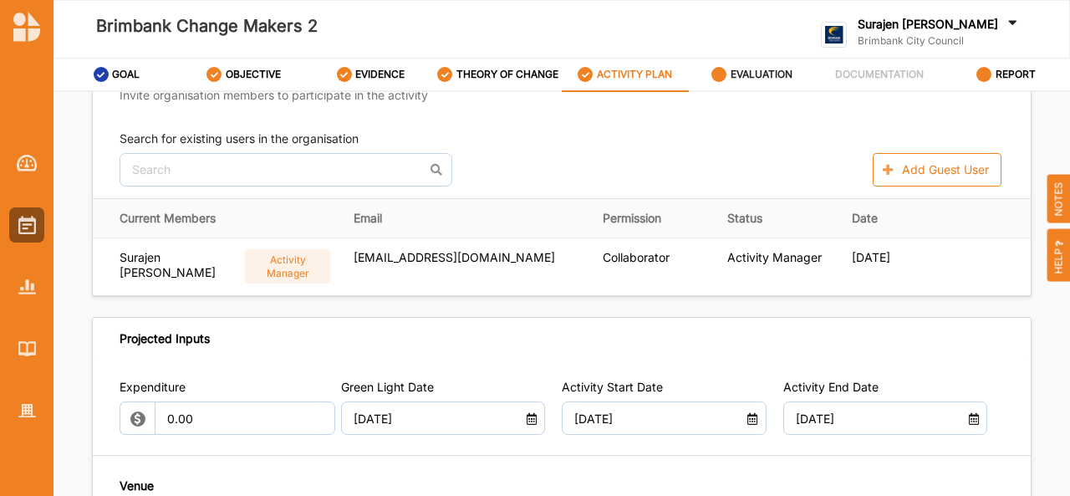
click at [747, 63] on div "EVALUATION" at bounding box center [752, 74] width 81 height 30
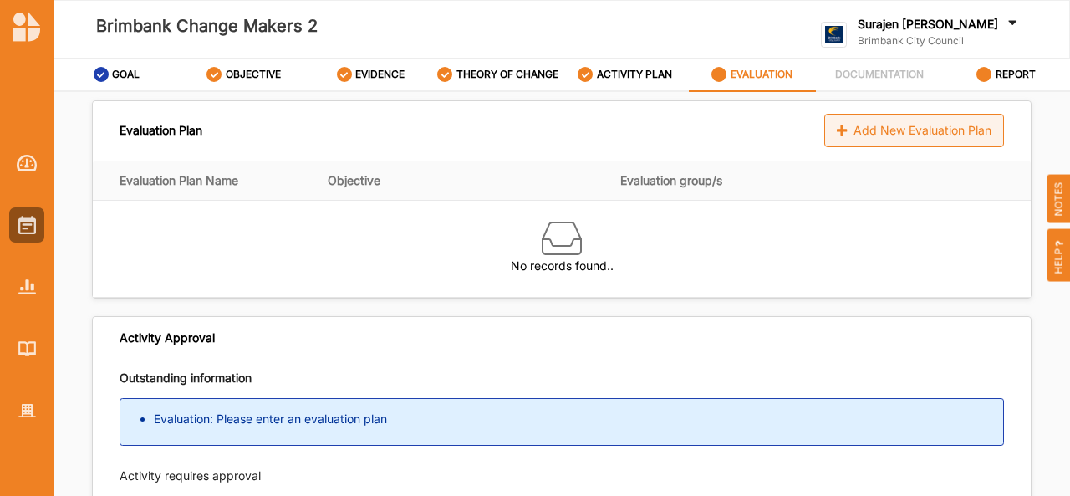
click at [888, 133] on div "Add New Evaluation Plan" at bounding box center [914, 130] width 180 height 33
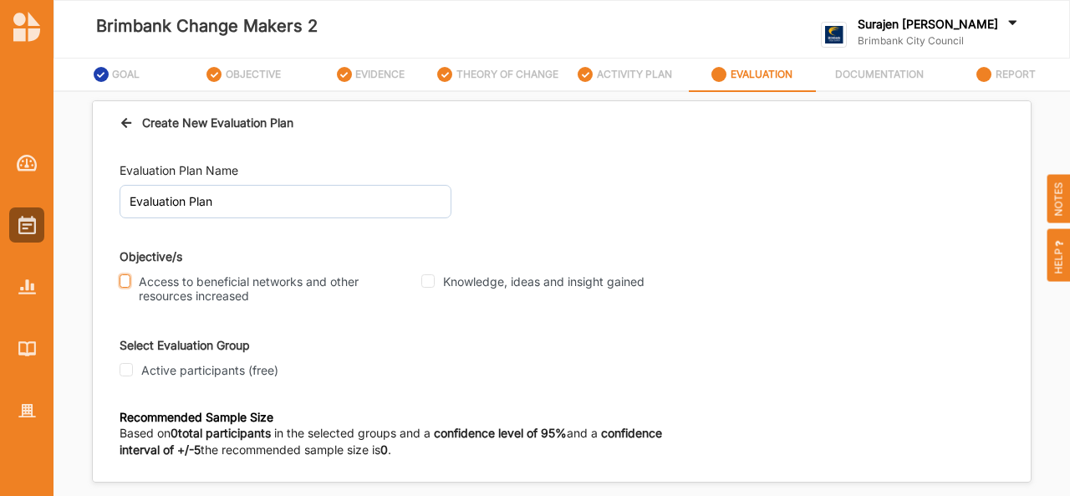
click at [129, 282] on input "Access to beneficial networks and other resources increased" at bounding box center [125, 280] width 11 height 13
checkbox input "true"
click at [127, 370] on input "Active participants (free)" at bounding box center [126, 369] width 13 height 13
checkbox input "true"
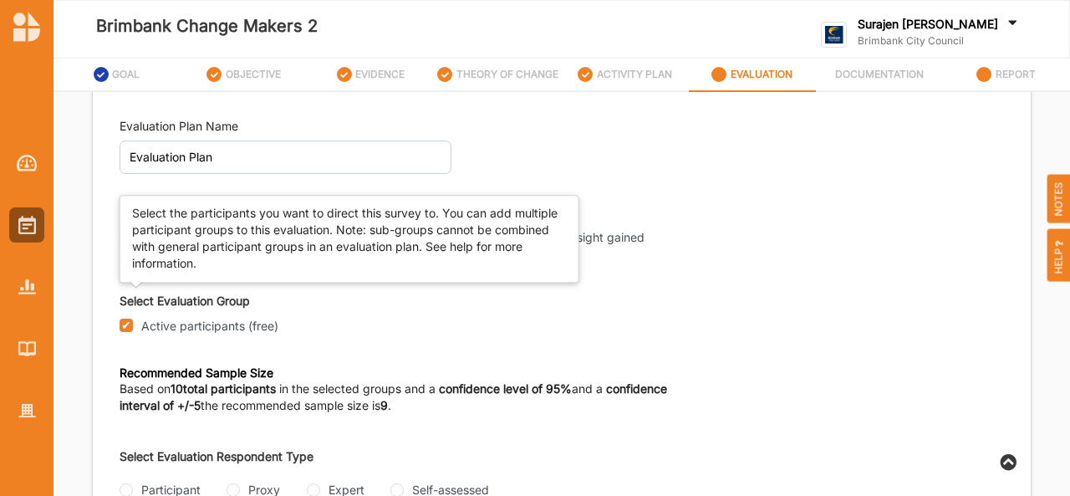
scroll to position [70, 0]
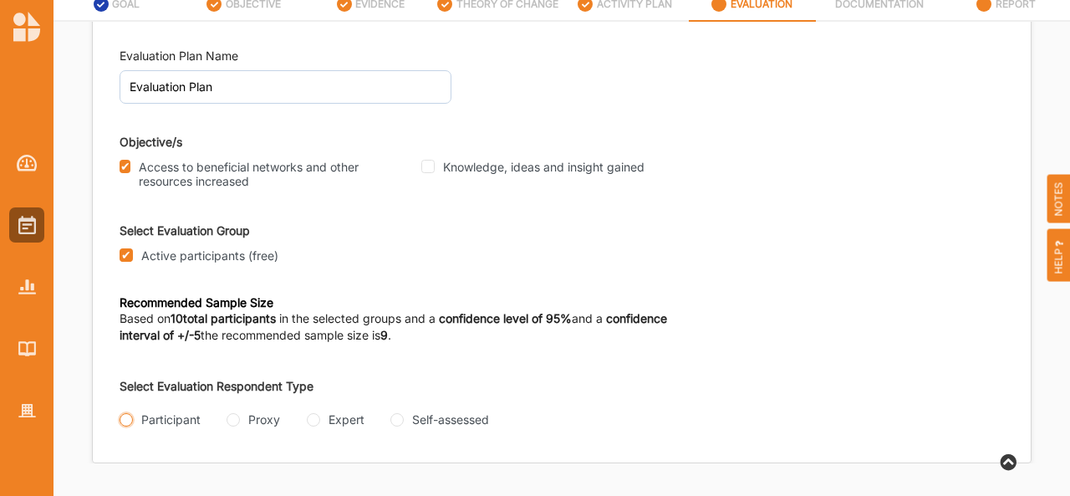
click at [124, 418] on input "Participant" at bounding box center [126, 419] width 13 height 13
radio input "true"
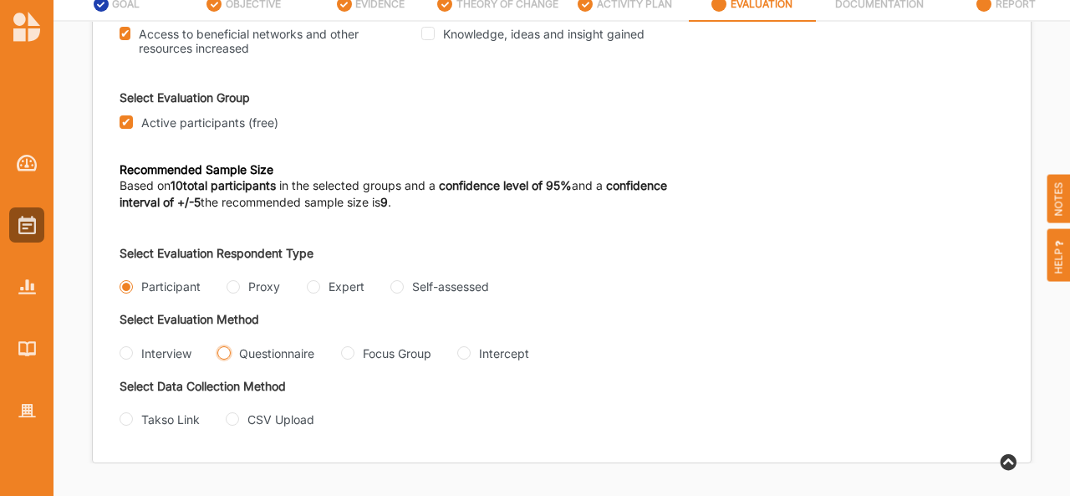
click at [222, 346] on input "Questionnaire" at bounding box center [223, 352] width 13 height 13
radio input "true"
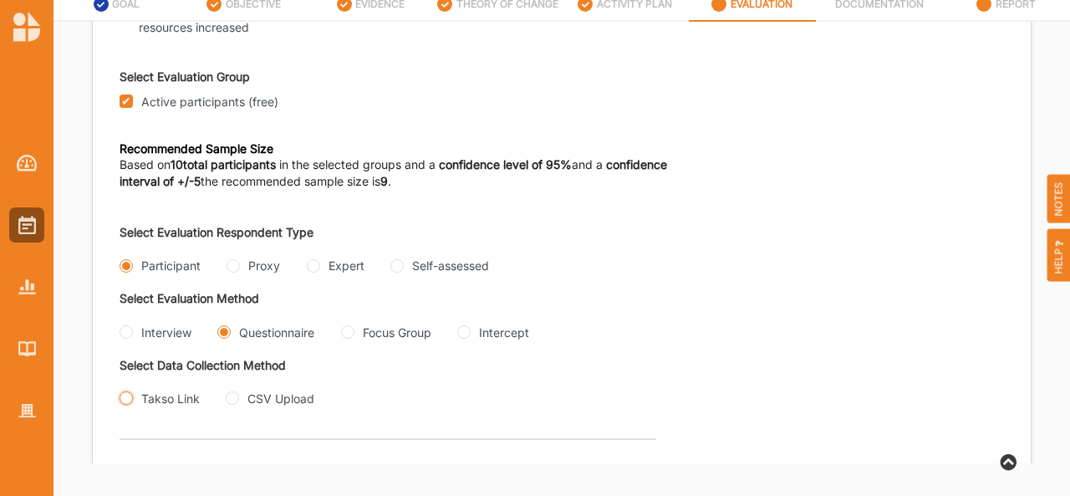
click at [125, 405] on input "Takso Link" at bounding box center [126, 397] width 13 height 13
radio input "true"
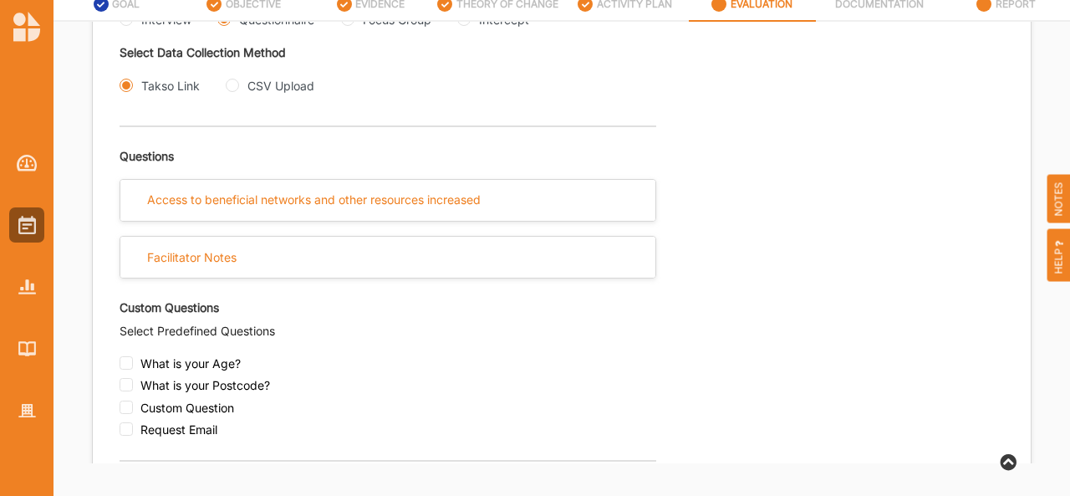
scroll to position [512, 0]
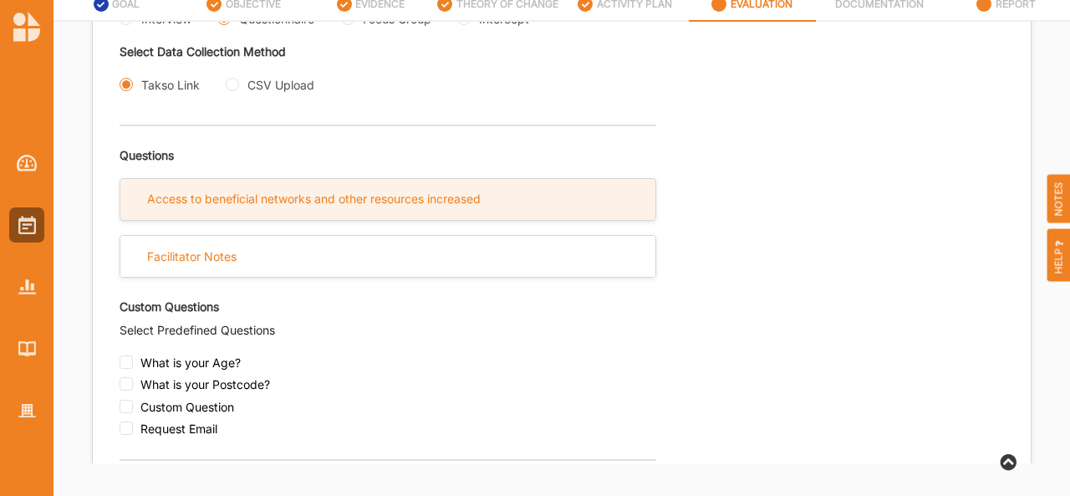
click at [273, 211] on div "Access to beneficial networks and other resources increased" at bounding box center [387, 199] width 535 height 41
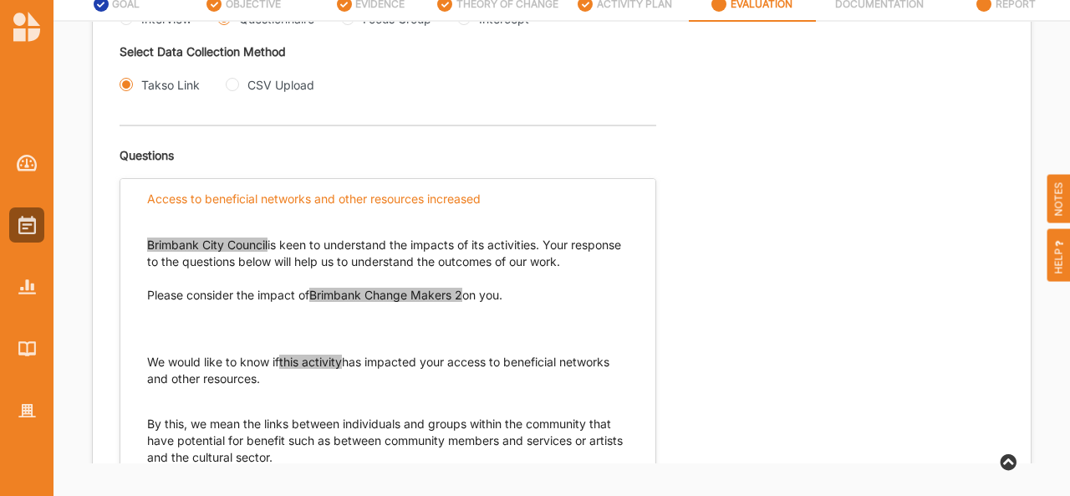
click at [462, 302] on span "Brimbank Change Makers 2" at bounding box center [385, 295] width 153 height 14
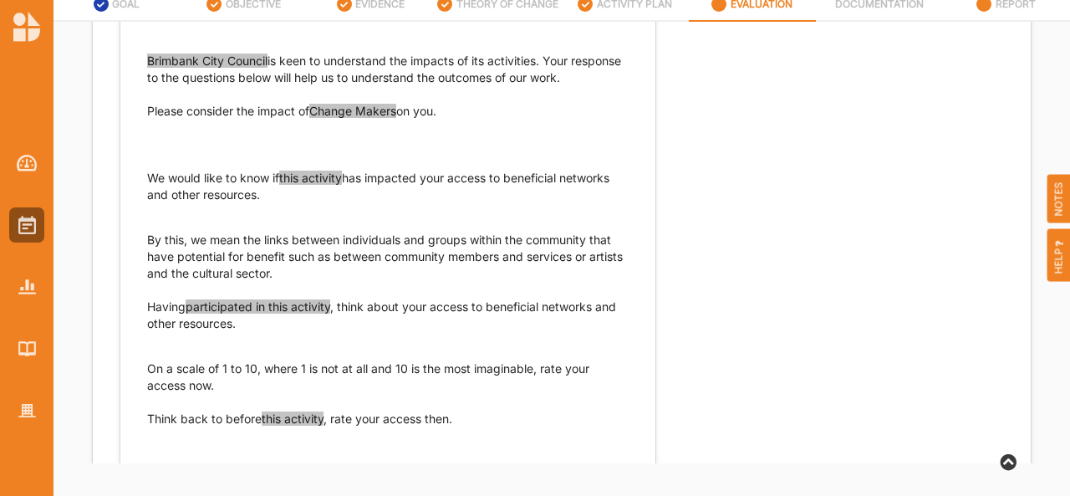
scroll to position [696, 0]
click at [342, 185] on span "this activity" at bounding box center [310, 178] width 63 height 14
click at [298, 185] on span "this" at bounding box center [288, 178] width 19 height 14
click at [333, 344] on p "Having participated in this activity , think about your access to beneficial ne…" at bounding box center [388, 323] width 482 height 50
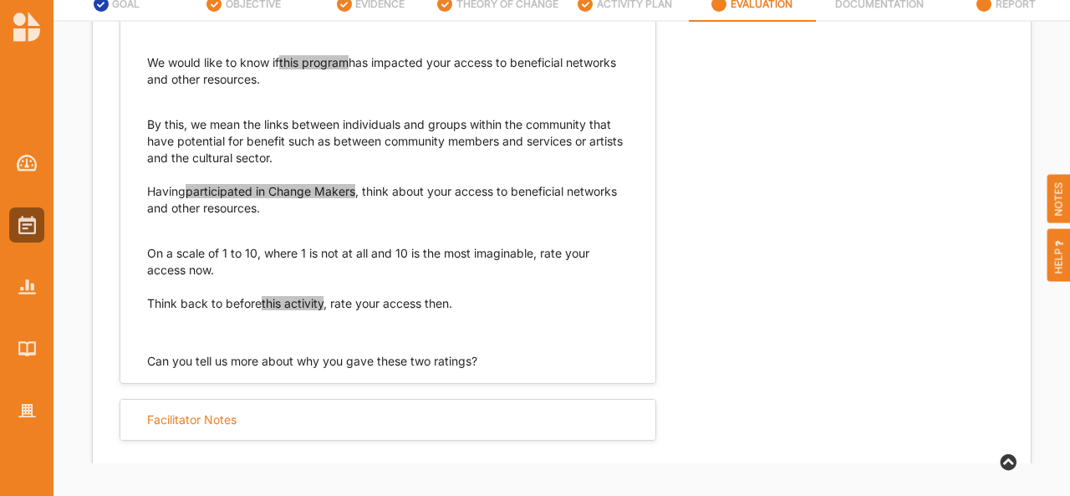
scroll to position [818, 0]
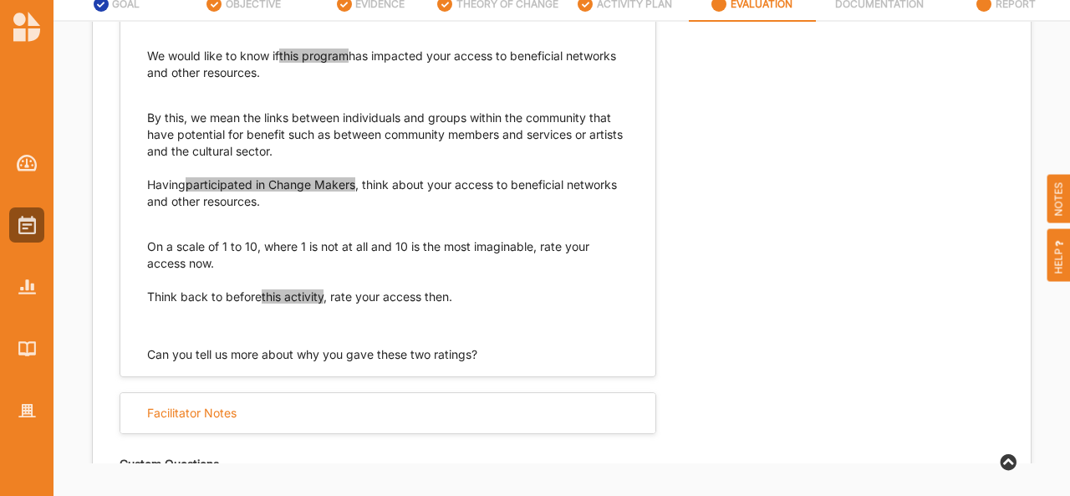
click at [283, 304] on span "this activity" at bounding box center [293, 296] width 62 height 14
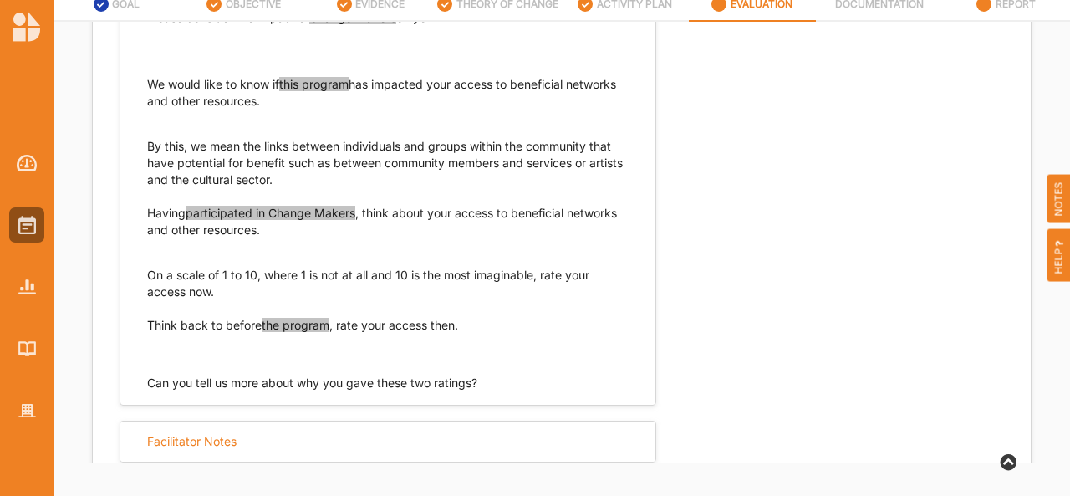
scroll to position [1233, 0]
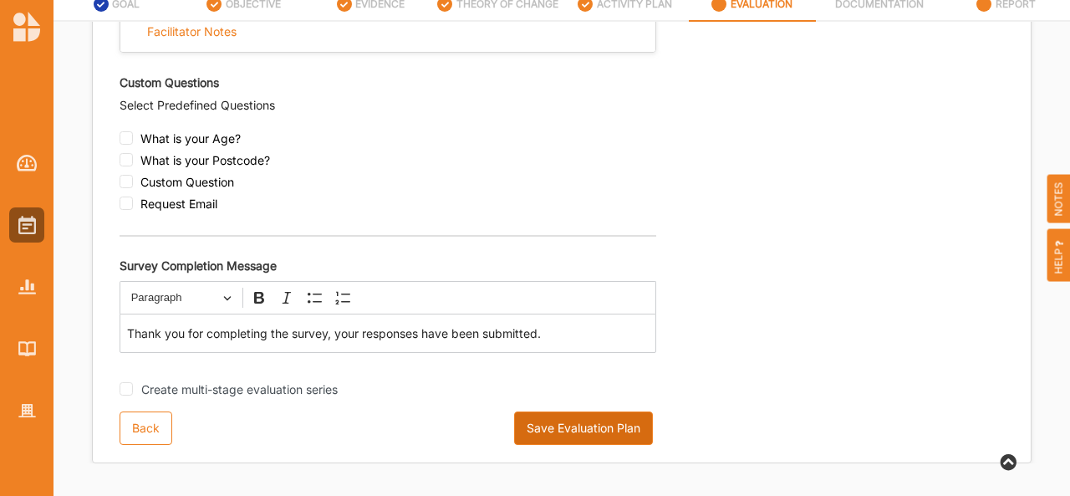
click at [569, 437] on button "Save Evaluation Plan" at bounding box center [583, 427] width 139 height 33
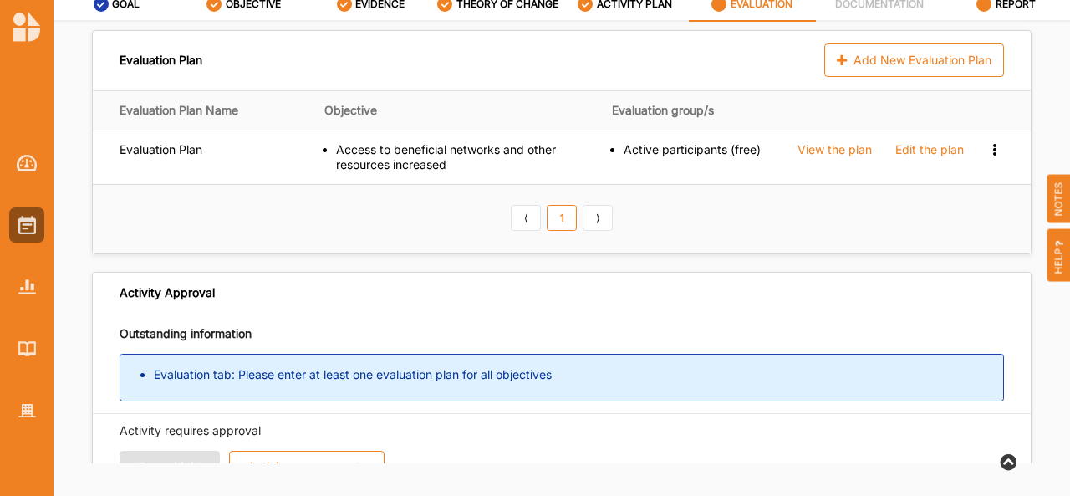
scroll to position [0, 0]
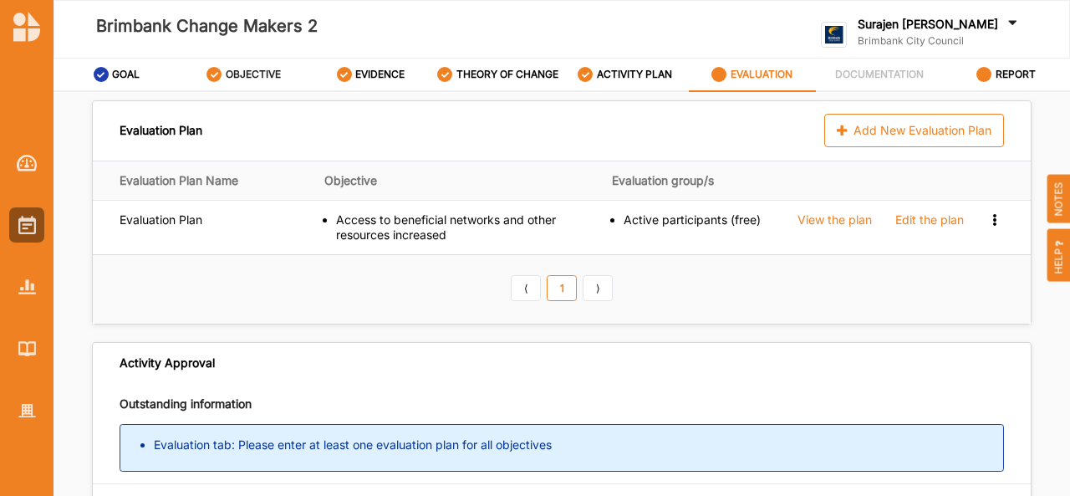
click at [259, 86] on div "OBJECTIVE" at bounding box center [244, 74] width 74 height 30
select select "17"
select select "3"
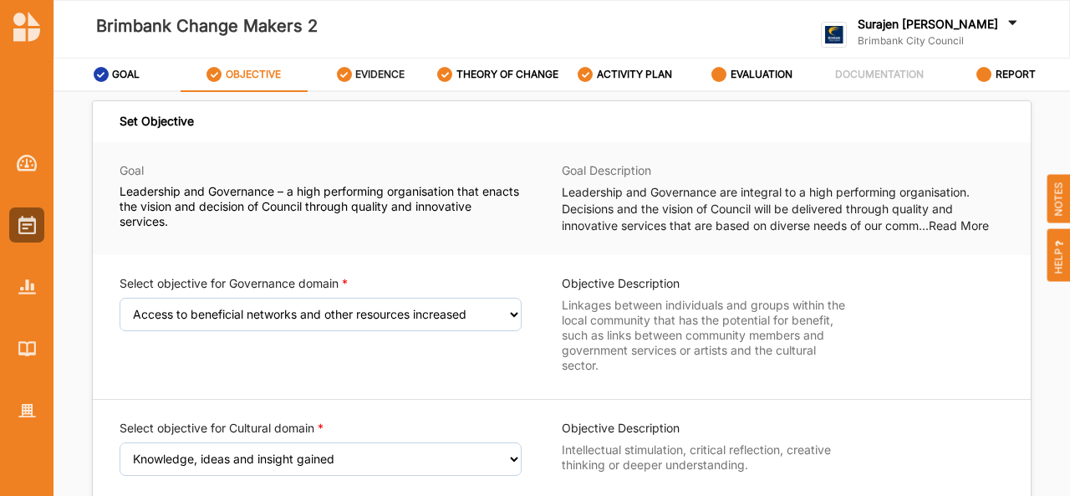
click at [390, 69] on label "EVIDENCE" at bounding box center [379, 74] width 49 height 13
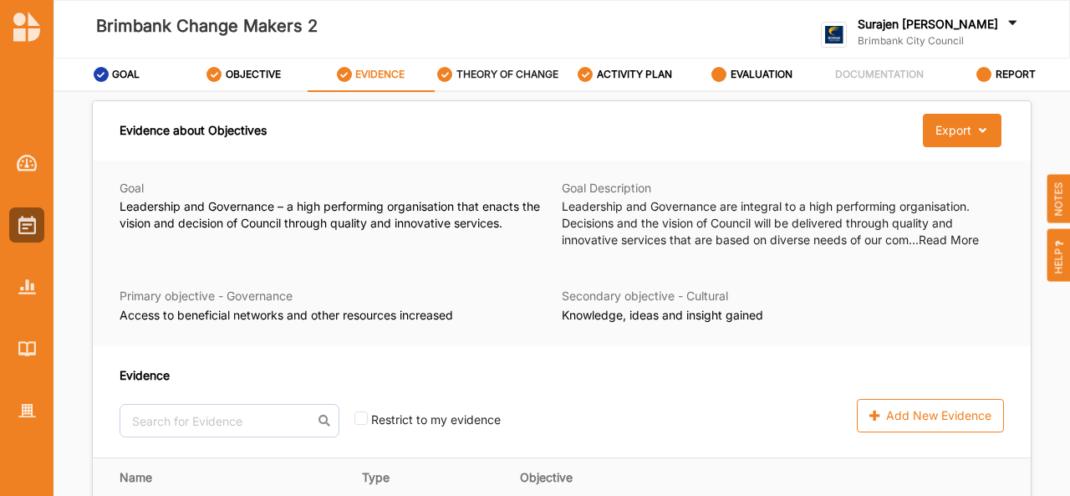
click at [534, 59] on div "THEORY OF CHANGE" at bounding box center [497, 74] width 121 height 30
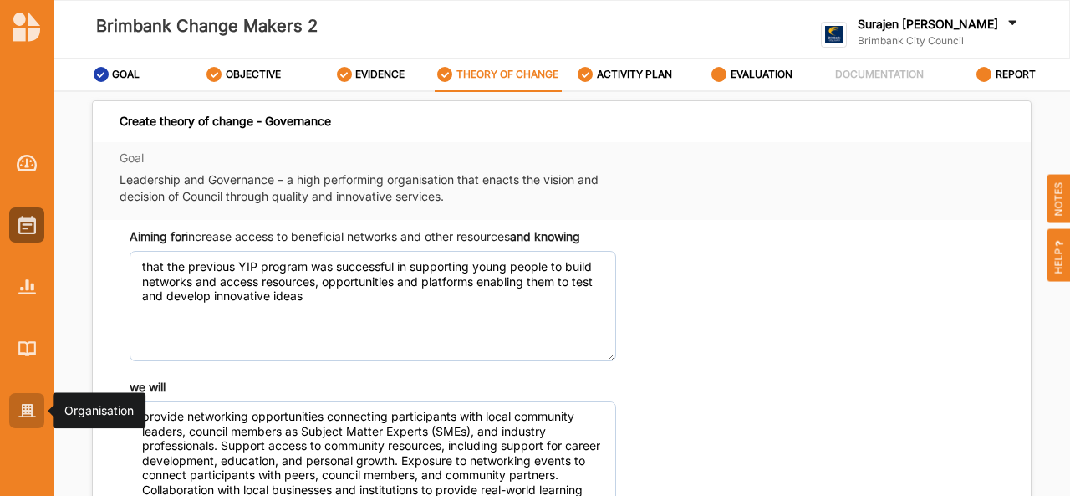
click at [30, 406] on img at bounding box center [27, 411] width 18 height 14
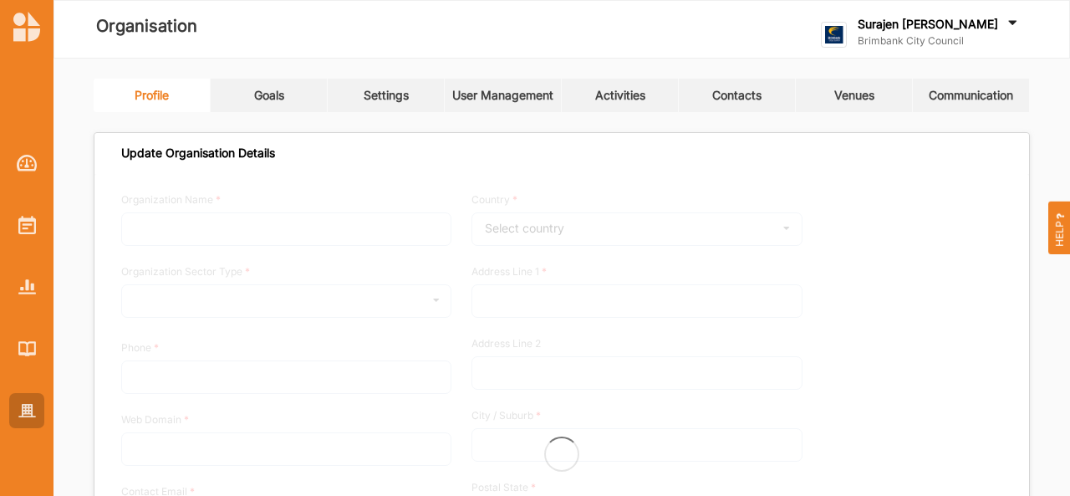
type input "Brimbank City Council"
type input "[PHONE_NUMBER]"
type input "[DOMAIN_NAME]"
type input "[EMAIL_ADDRESS][DOMAIN_NAME]"
type input "[STREET_ADDRESS]"
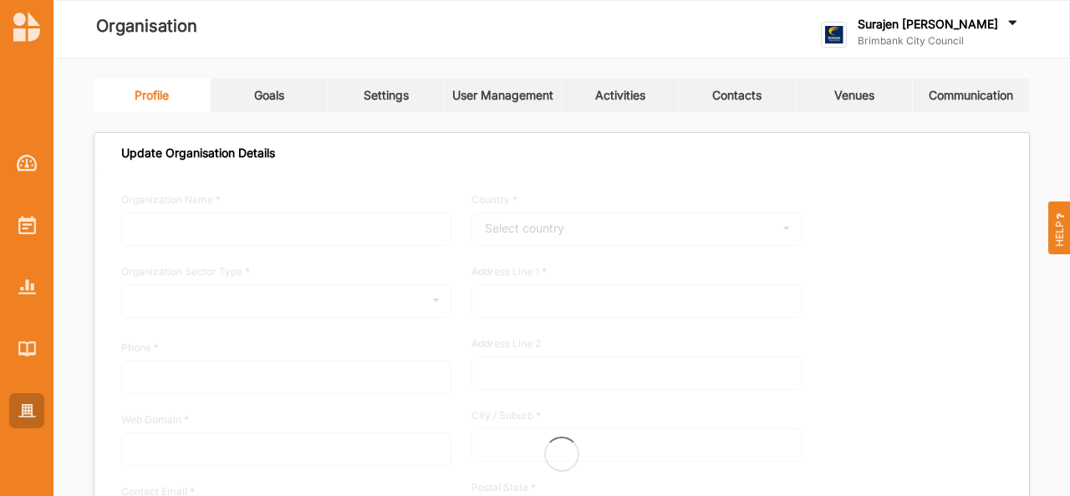
type input "Sunshine"
type input "3020"
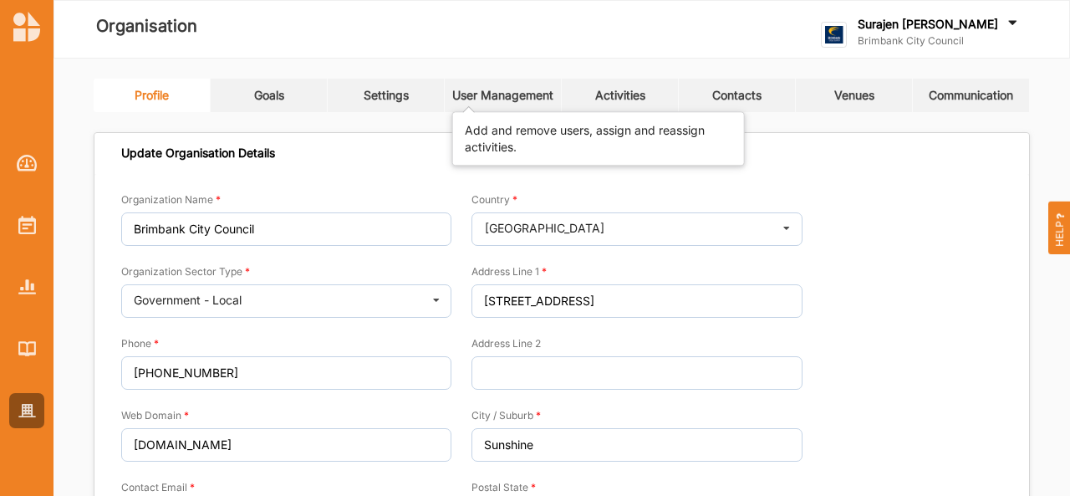
click at [499, 101] on div "User Management" at bounding box center [502, 95] width 101 height 15
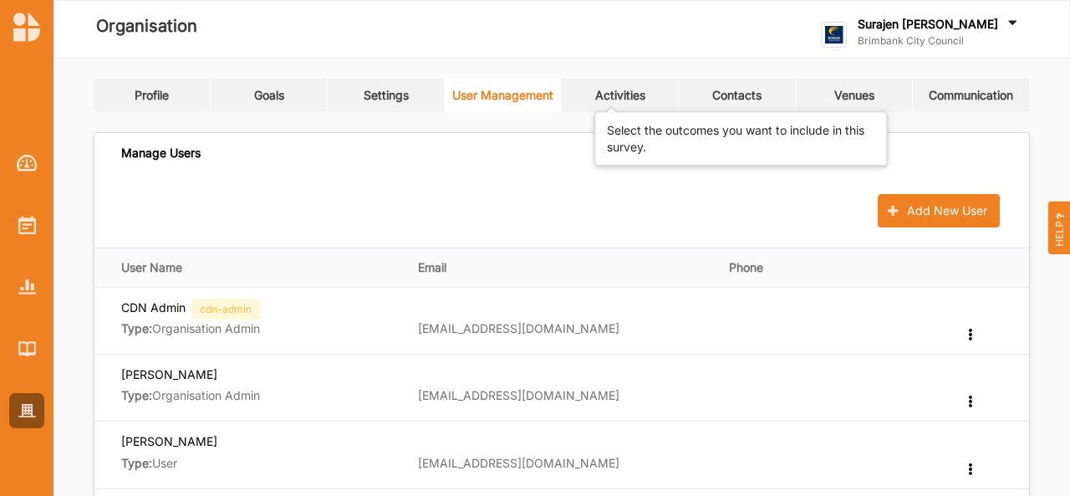
click at [608, 94] on div "Activities" at bounding box center [620, 95] width 50 height 15
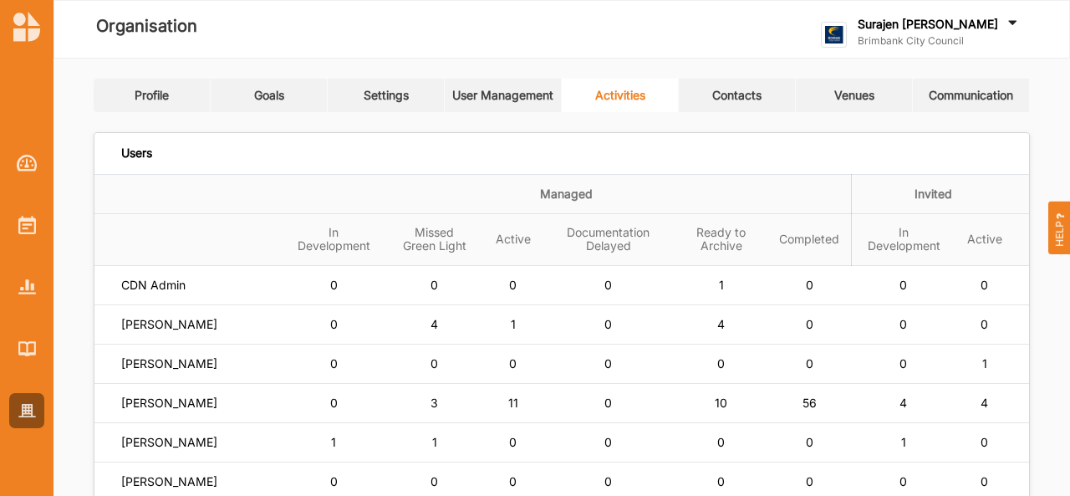
click at [505, 110] on link "User Management" at bounding box center [503, 95] width 117 height 33
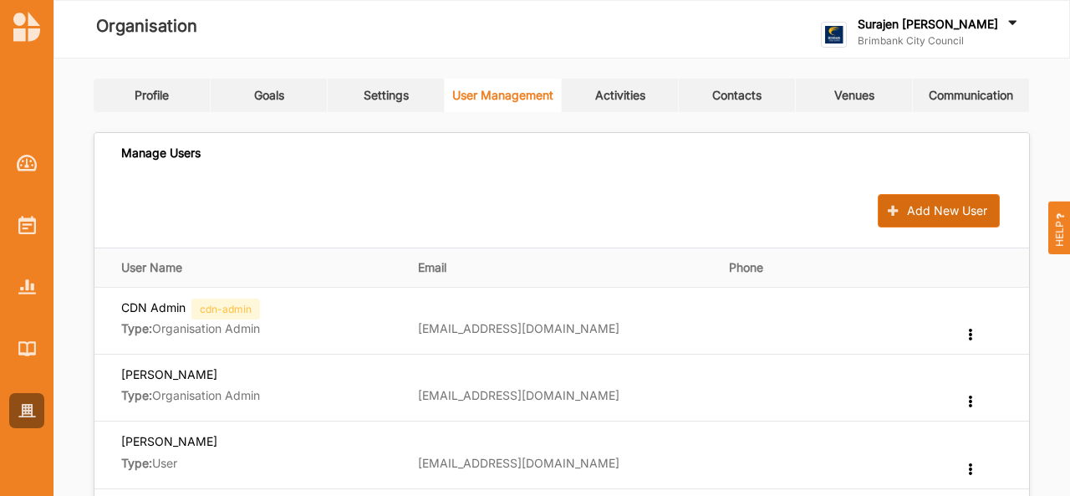
click at [926, 218] on button "Add New User" at bounding box center [939, 210] width 122 height 33
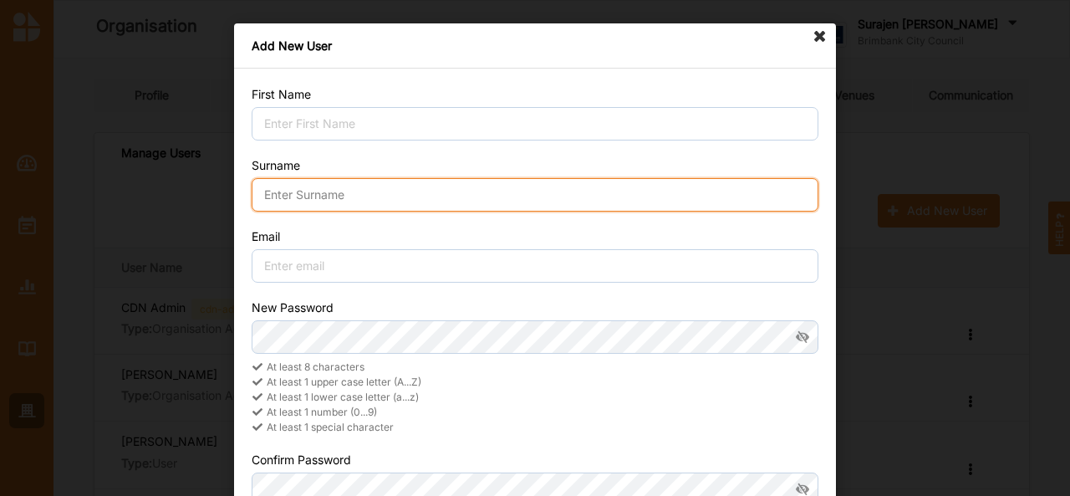
click at [344, 201] on input "Surname" at bounding box center [535, 194] width 567 height 33
type input "O"
type input "Phan"
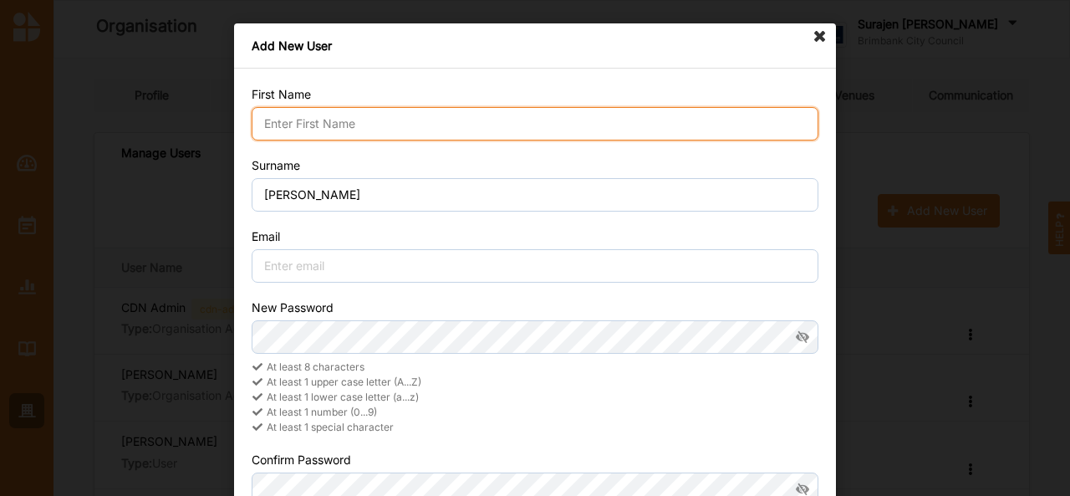
click at [296, 130] on input "First Name" at bounding box center [535, 123] width 567 height 33
type input "Emily"
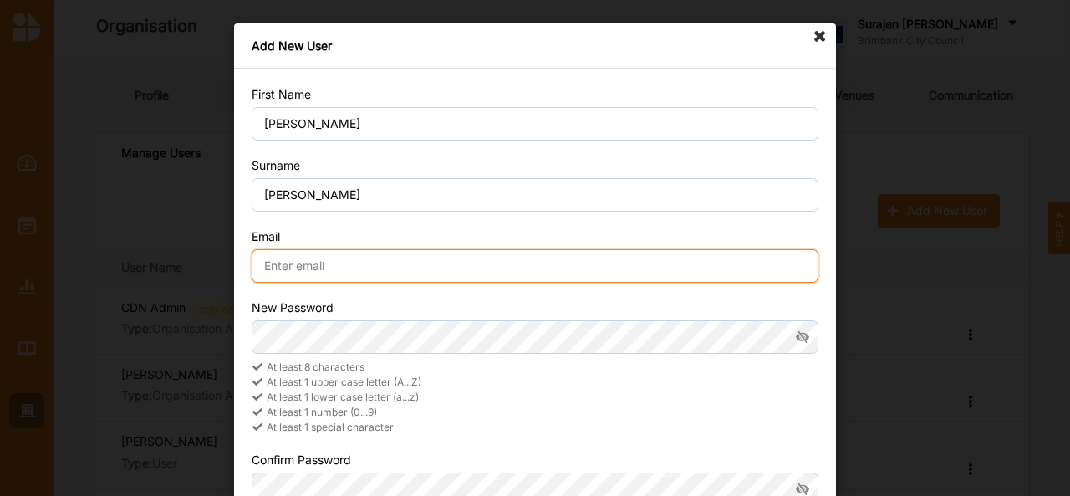
click at [319, 266] on input "Email" at bounding box center [535, 265] width 567 height 33
paste input "EmilyP@brimbank.vic.gov.au"
type input "EmilyP@brimbank.vic.gov.au"
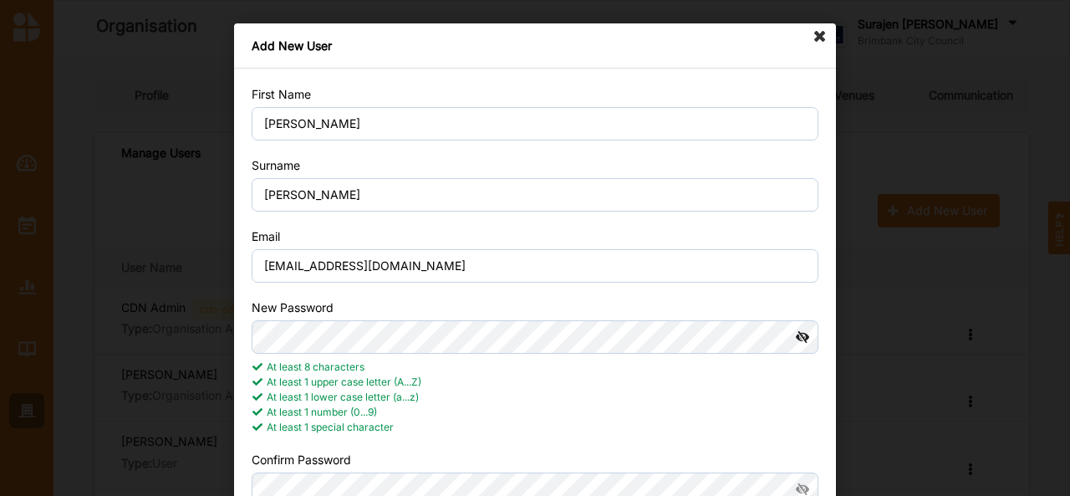
click at [798, 335] on icon at bounding box center [803, 336] width 31 height 33
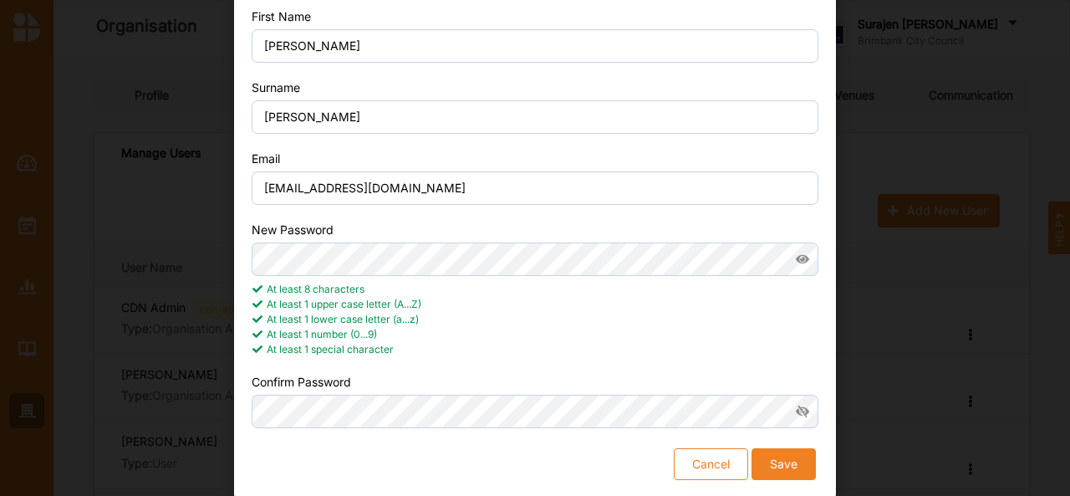
scroll to position [78, 0]
click at [799, 406] on icon at bounding box center [803, 411] width 31 height 33
click at [777, 460] on button "Save" at bounding box center [784, 464] width 64 height 32
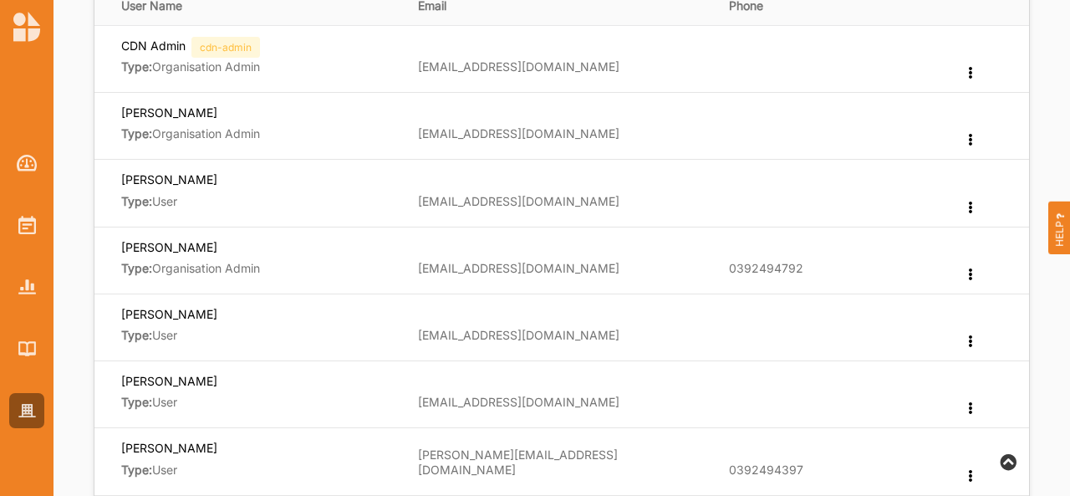
scroll to position [0, 0]
